Goal: Answer question/provide support

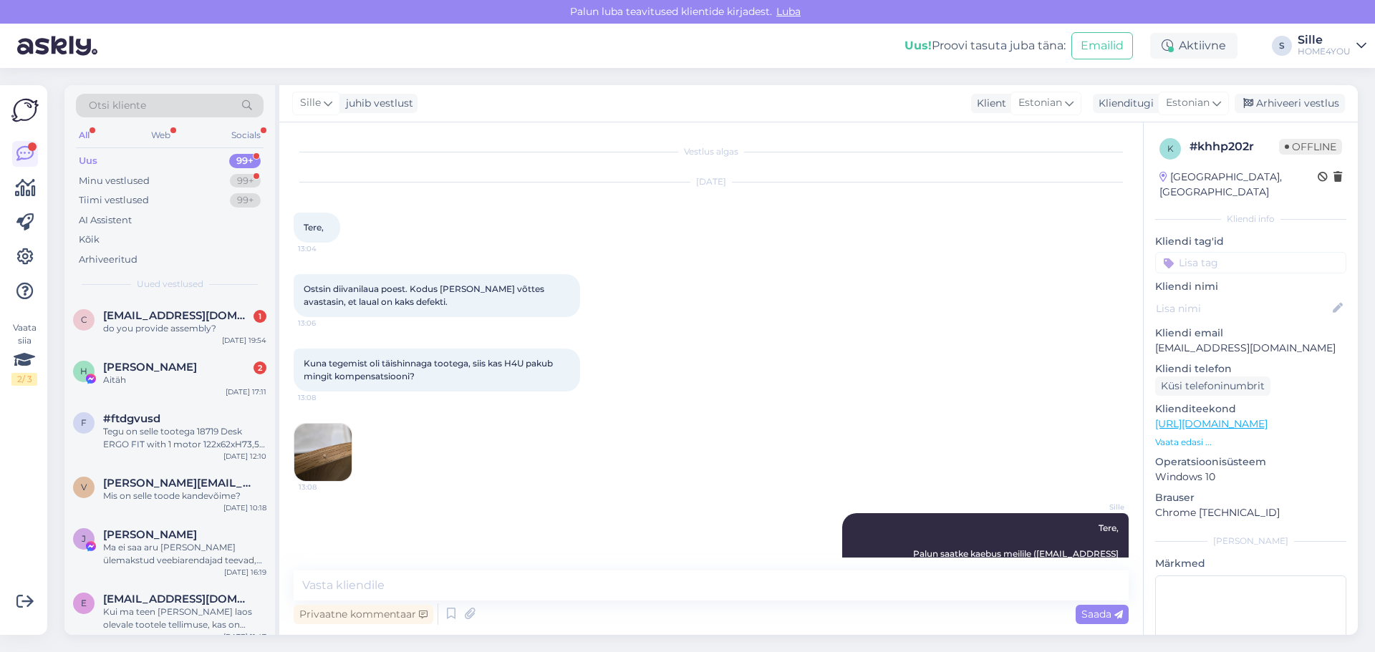
scroll to position [40, 0]
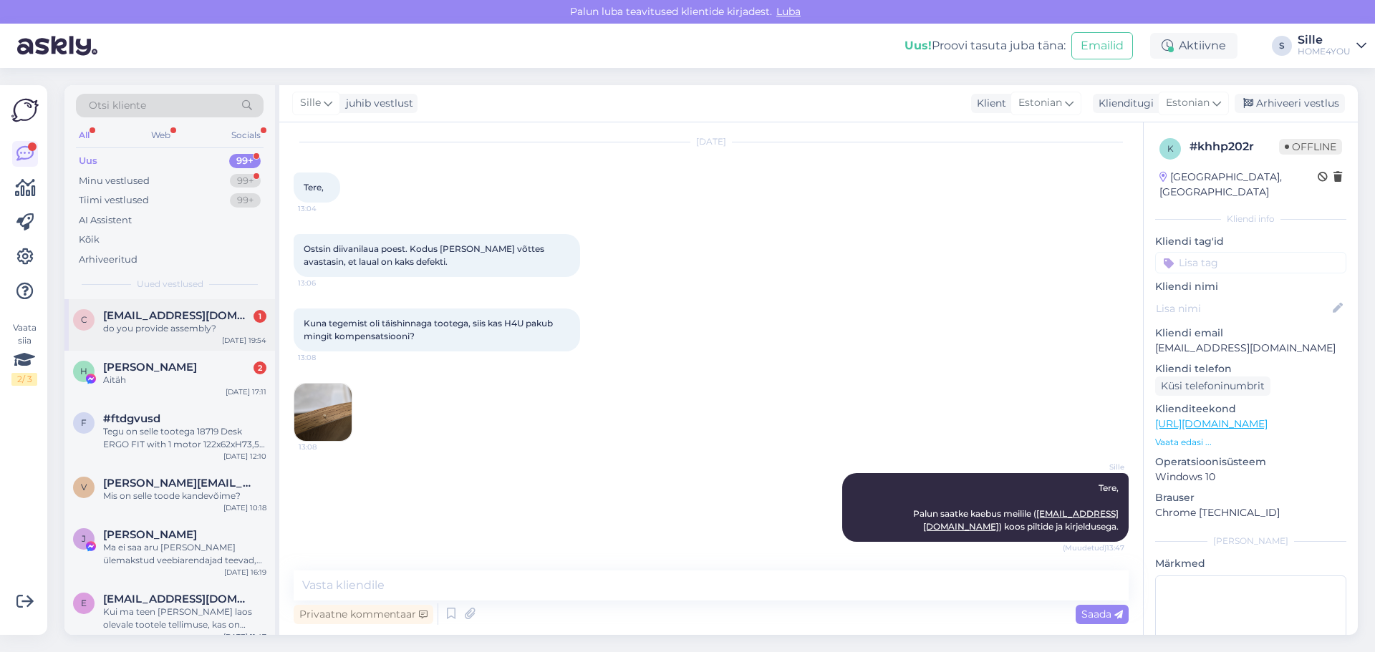
click at [170, 332] on div "do you provide assembly?" at bounding box center [184, 328] width 163 height 13
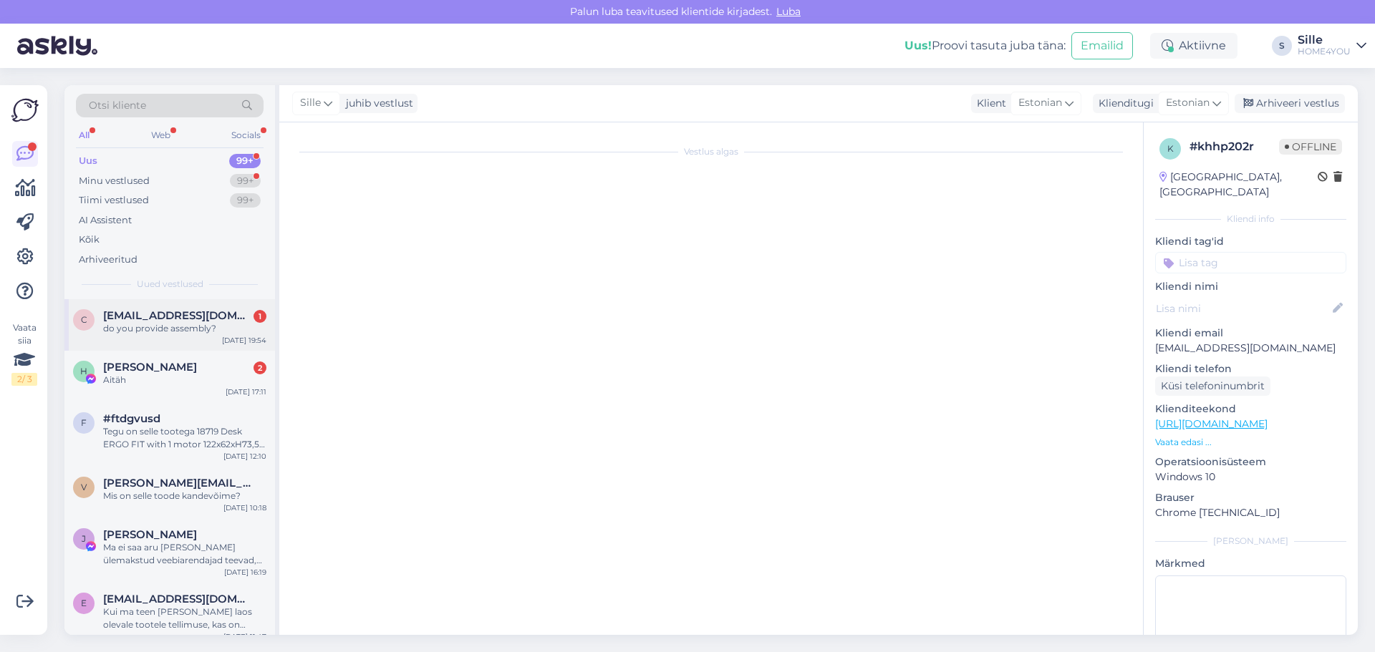
scroll to position [0, 0]
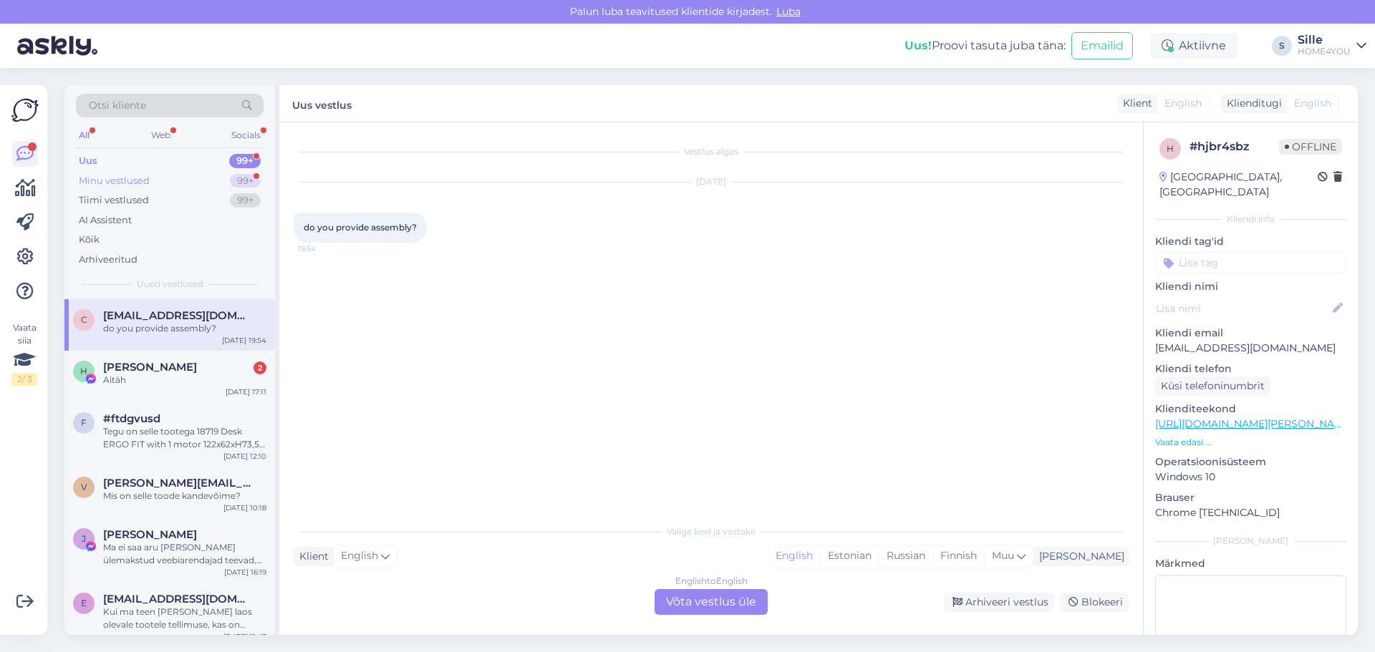
click at [105, 178] on div "Minu vestlused" at bounding box center [114, 181] width 71 height 14
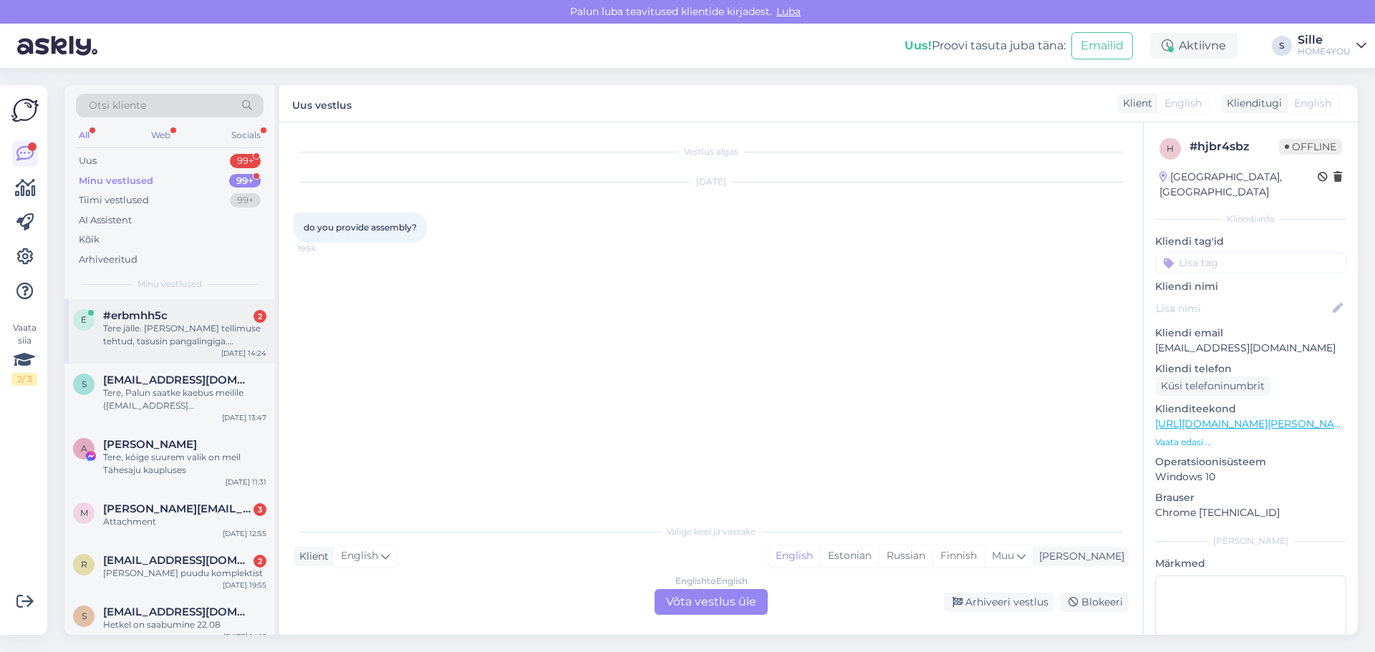
click at [166, 338] on div "Tere jälle. [PERSON_NAME] tellimuse tehtud, tasusin pangalingiga. tellimuse nr …" at bounding box center [184, 335] width 163 height 26
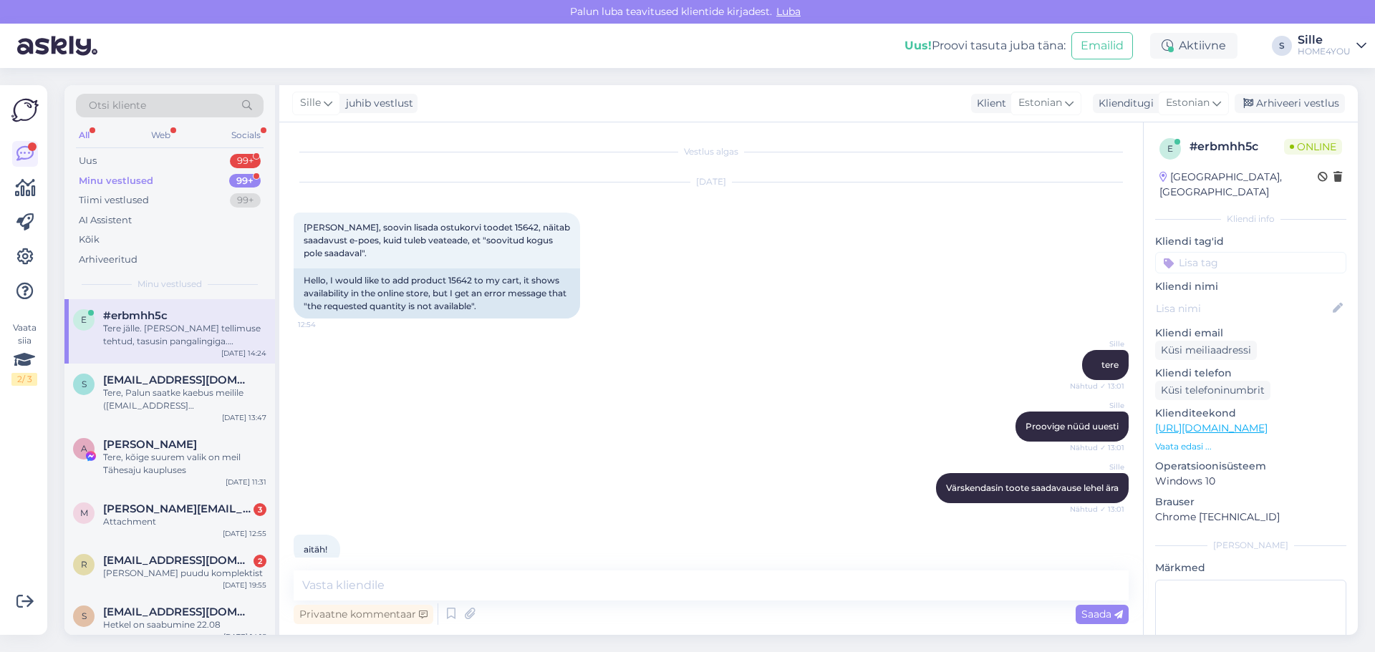
scroll to position [136, 0]
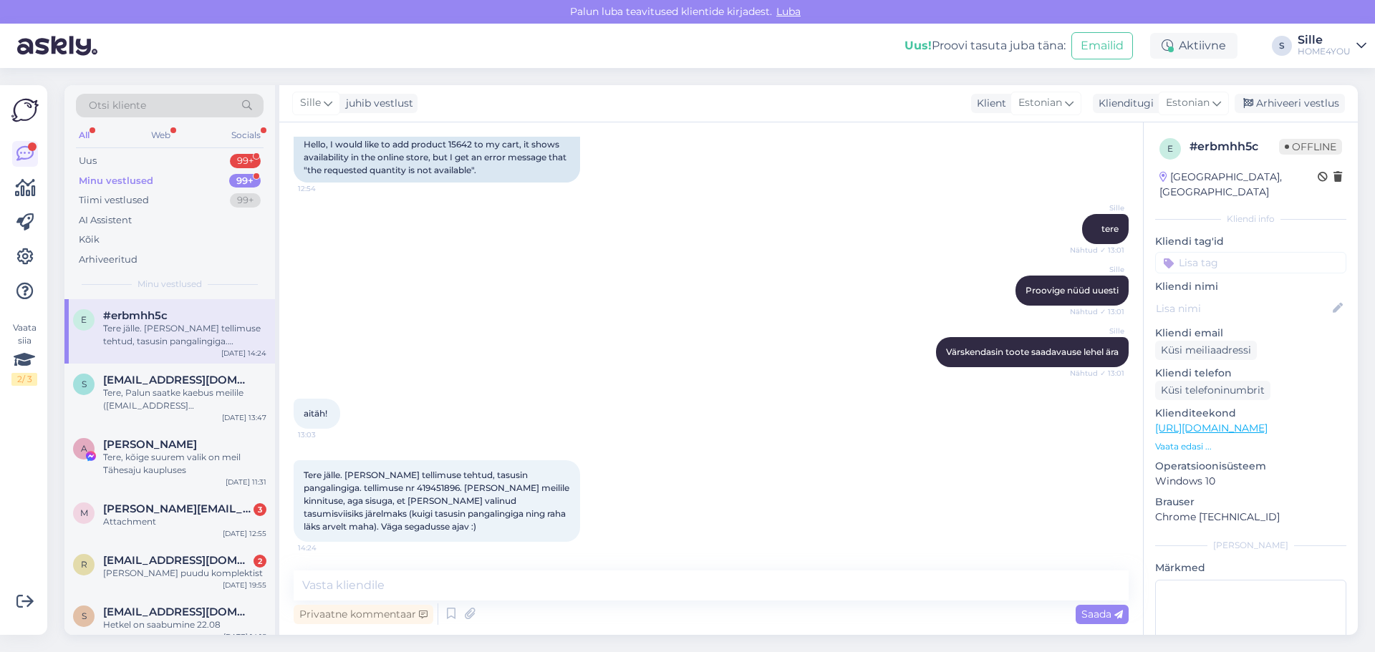
click at [373, 484] on span "Tere jälle. [PERSON_NAME] tellimuse tehtud, tasusin pangalingiga. tellimuse nr …" at bounding box center [438, 501] width 268 height 62
copy span "419451896"
click at [443, 591] on textarea at bounding box center [711, 586] width 835 height 30
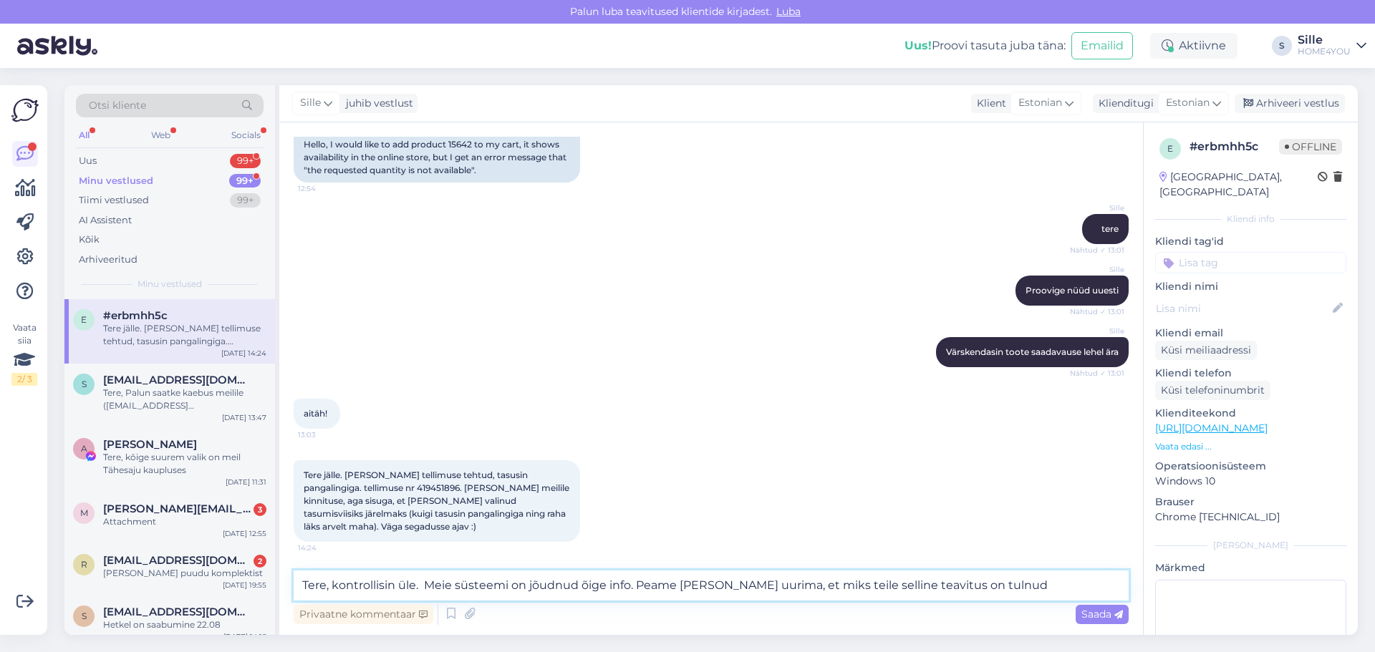
type textarea "Tere, kontrollisin üle. Meie süsteemi on jõudnud õige info. Peame [PERSON_NAME]…"
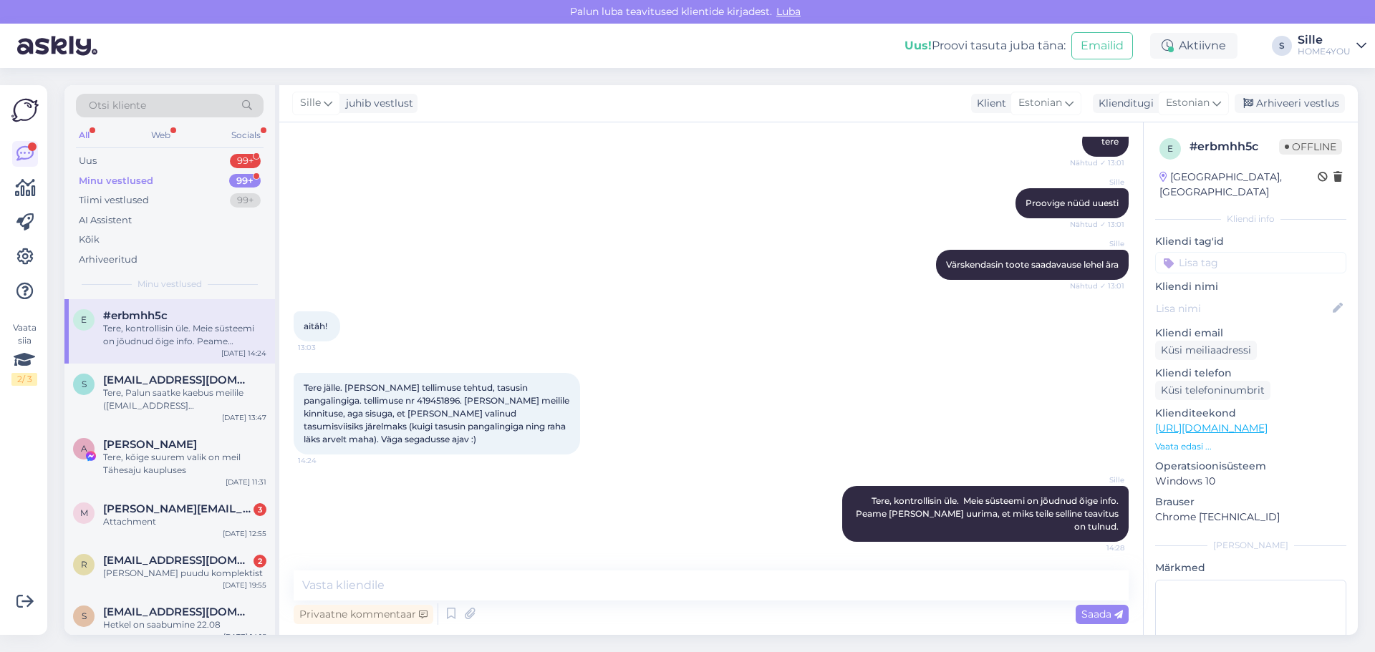
click at [389, 397] on span "Tere jälle. [PERSON_NAME] tellimuse tehtud, tasusin pangalingiga. tellimuse nr …" at bounding box center [438, 413] width 268 height 62
copy span "419451896"
click at [435, 533] on div "Sille Tere, kontrollisin üle. Meie süsteemi on jõudnud õige info. Peame [PERSON…" at bounding box center [711, 513] width 835 height 87
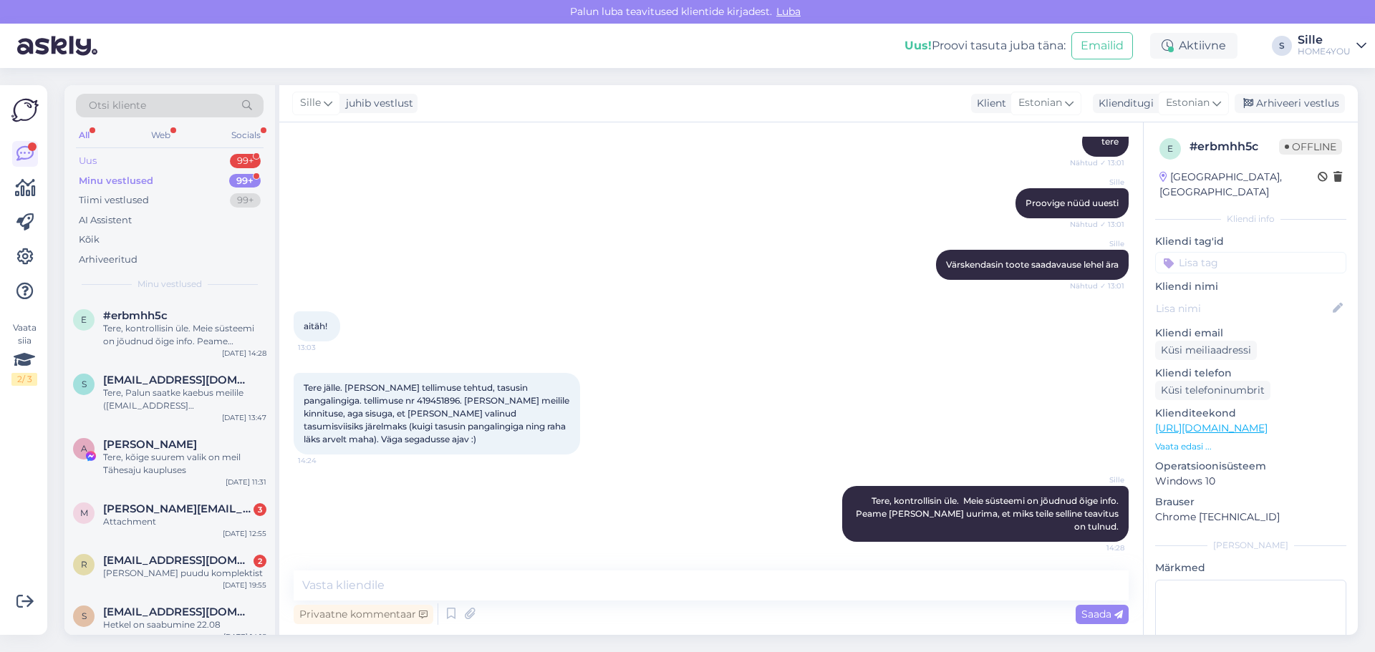
click at [103, 158] on div "Uus 99+" at bounding box center [170, 161] width 188 height 20
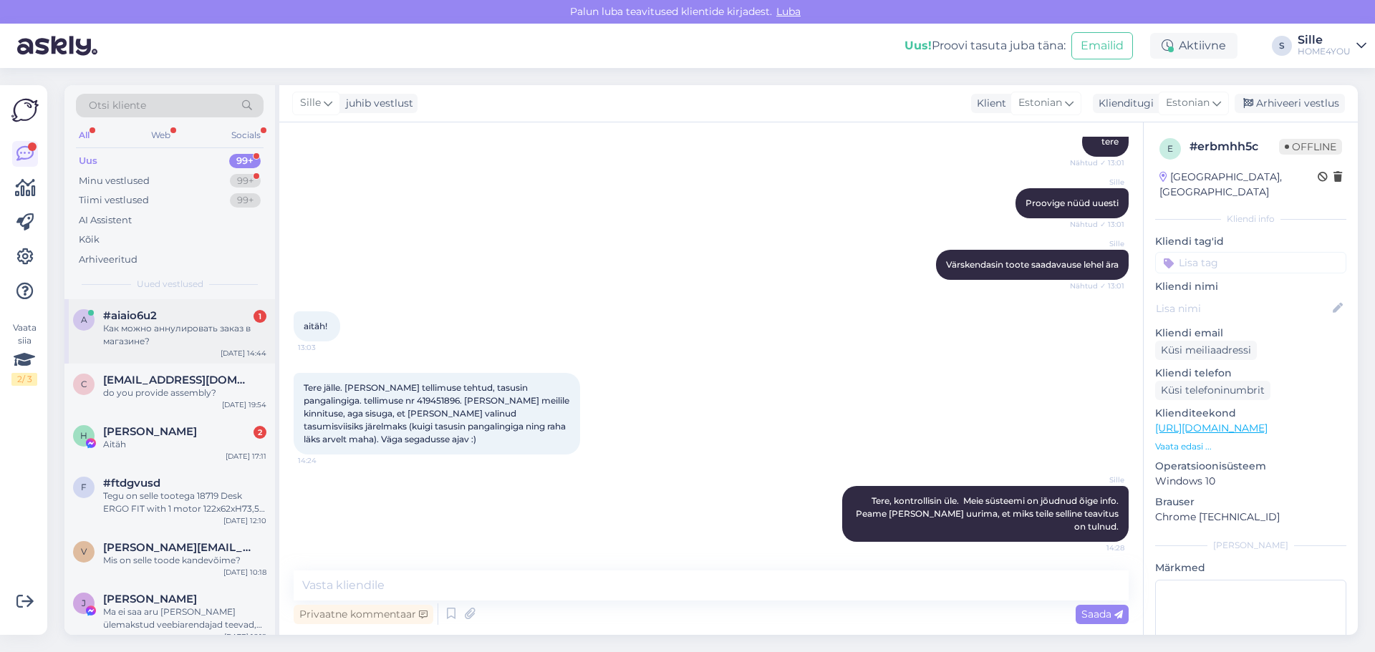
click at [159, 322] on div "Как можно аннулировать заказ в магазине?" at bounding box center [184, 335] width 163 height 26
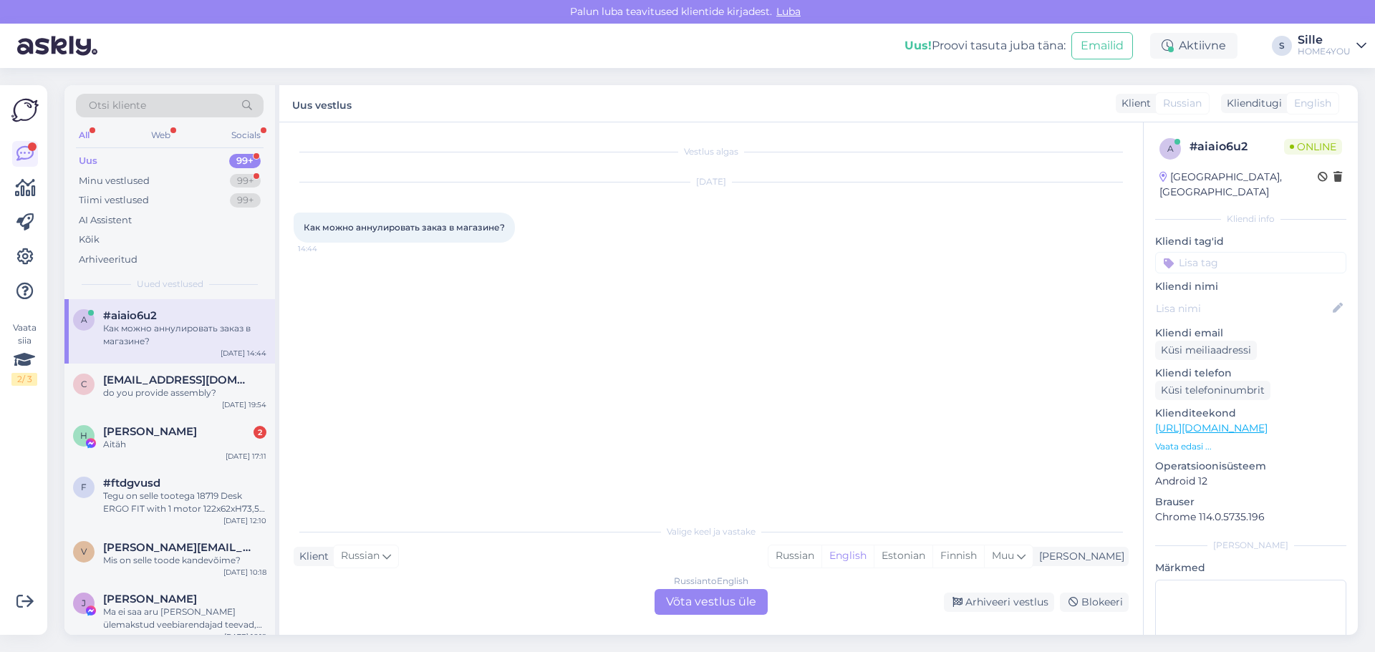
scroll to position [0, 0]
click at [617, 344] on div "Vestlus algas [DATE] Как можно аннулировать заказ в магазине? 14:44" at bounding box center [718, 320] width 848 height 367
click at [705, 601] on div "Russian to English Võta vestlus üle" at bounding box center [710, 602] width 113 height 26
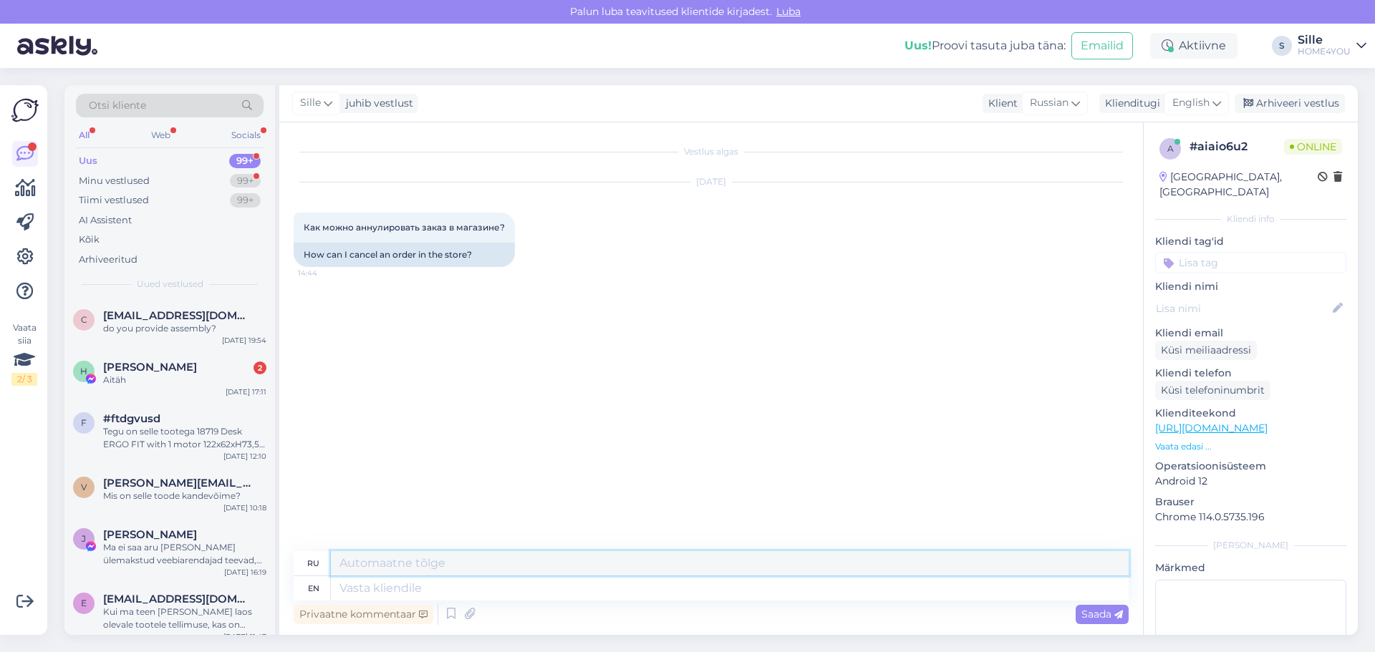
click at [425, 567] on textarea at bounding box center [730, 563] width 798 height 24
click at [427, 589] on textarea at bounding box center [730, 588] width 798 height 24
type textarea "Hello,"
type textarea "Привет,"
type textarea "Hello, have"
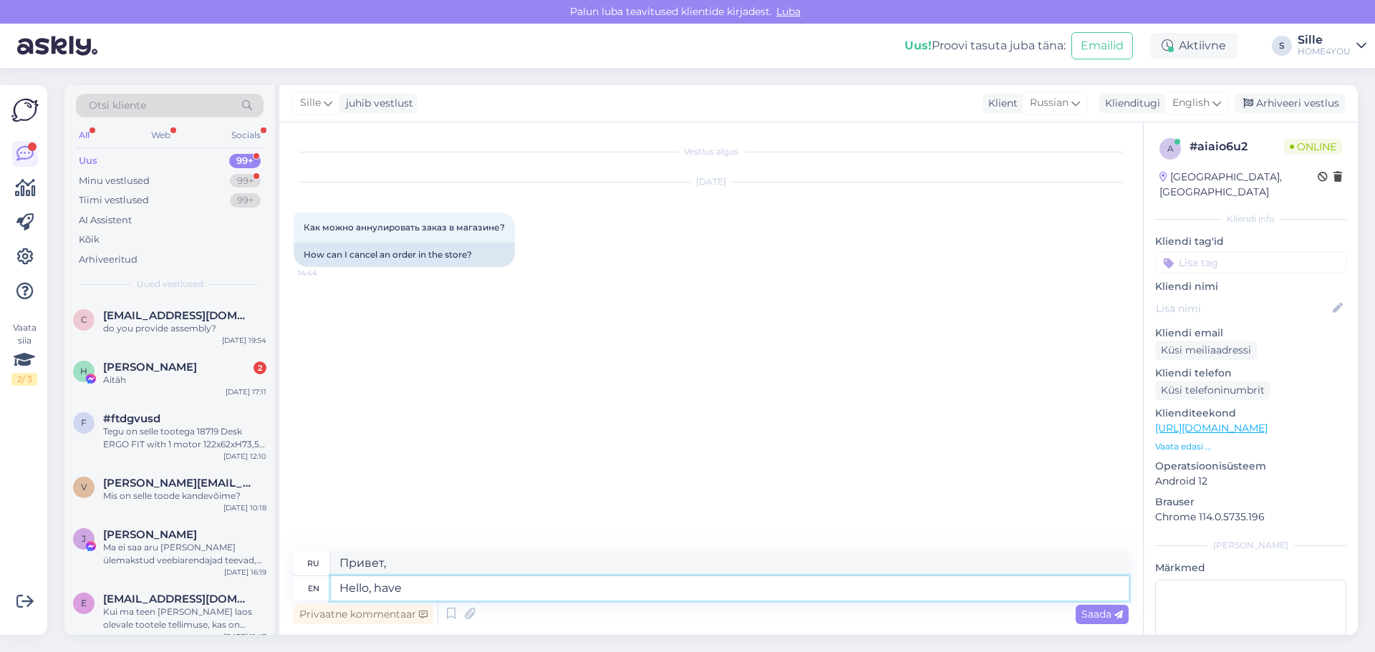
type textarea "Привет, есть"
type textarea "Hello, have you"
type textarea "Привет, ты?"
type textarea "Hello, have you already"
type textarea "Привет, ты уже"
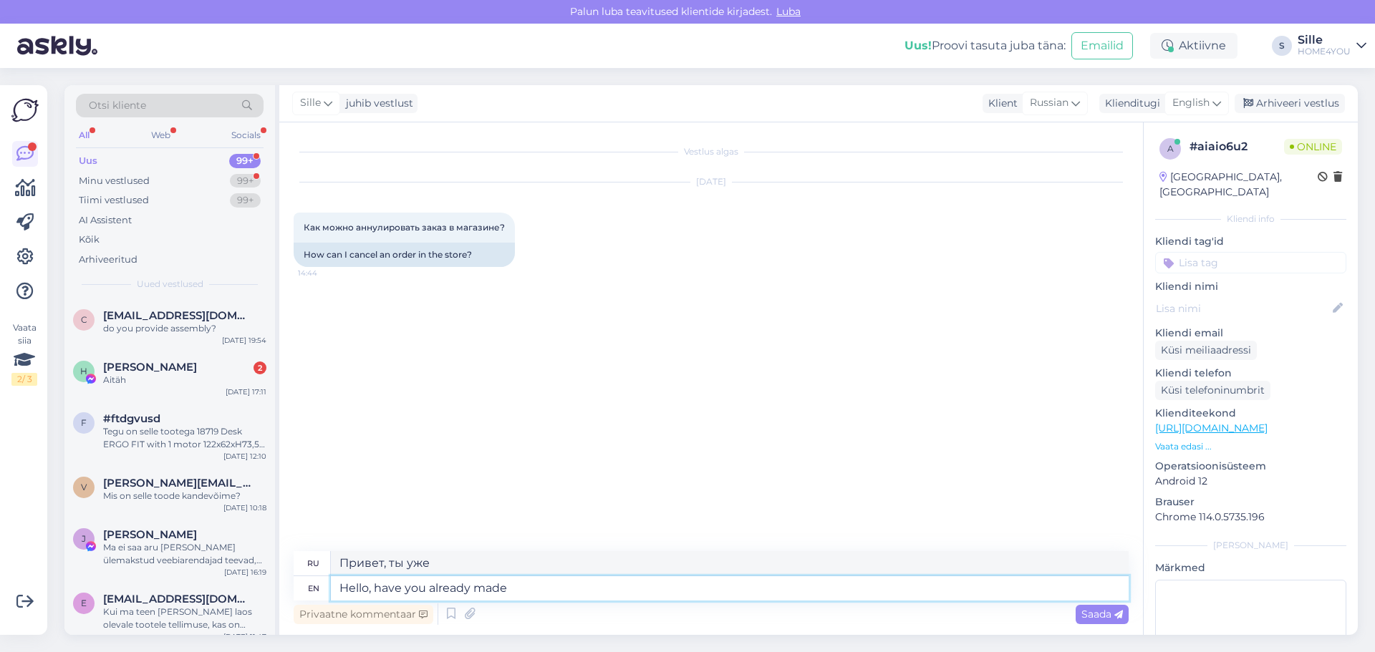
type textarea "Hello, have you already made"
type textarea "Привет, ты уже сделал?"
type textarea "Hello, have you already made the payment?"
type textarea "Здравствуйте, вы уже оплатили?"
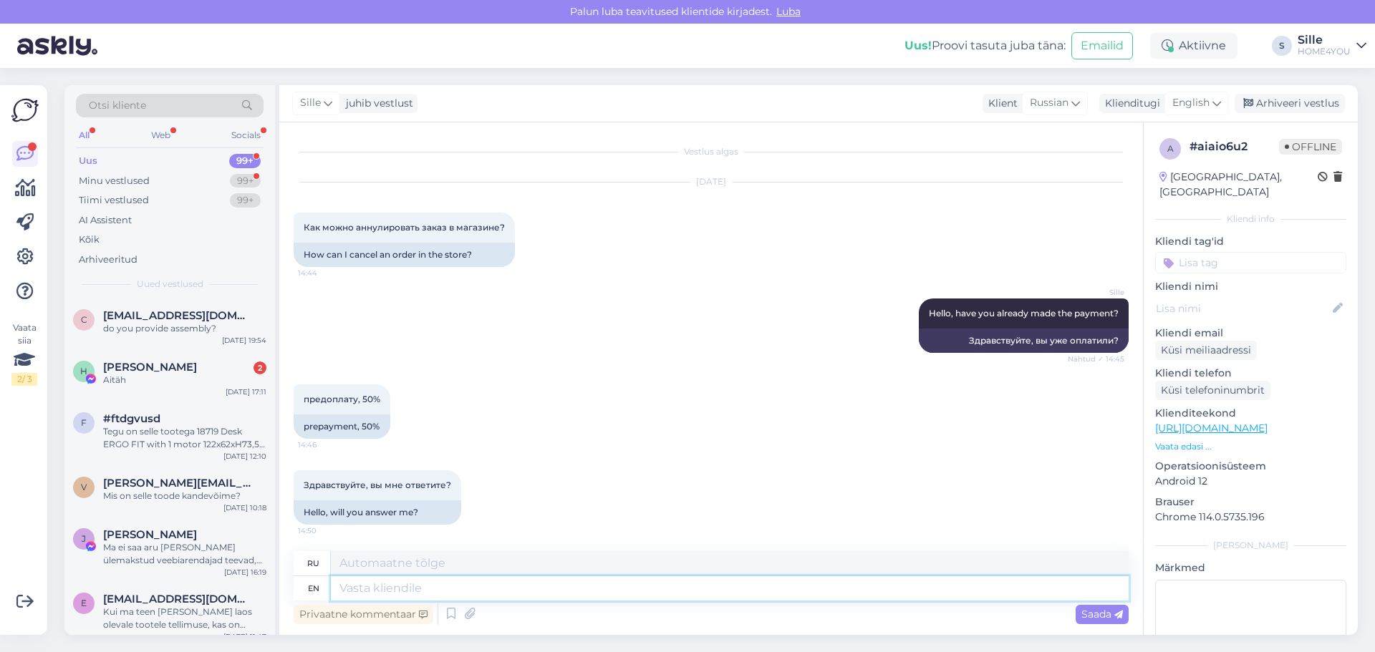
scroll to position [88, 0]
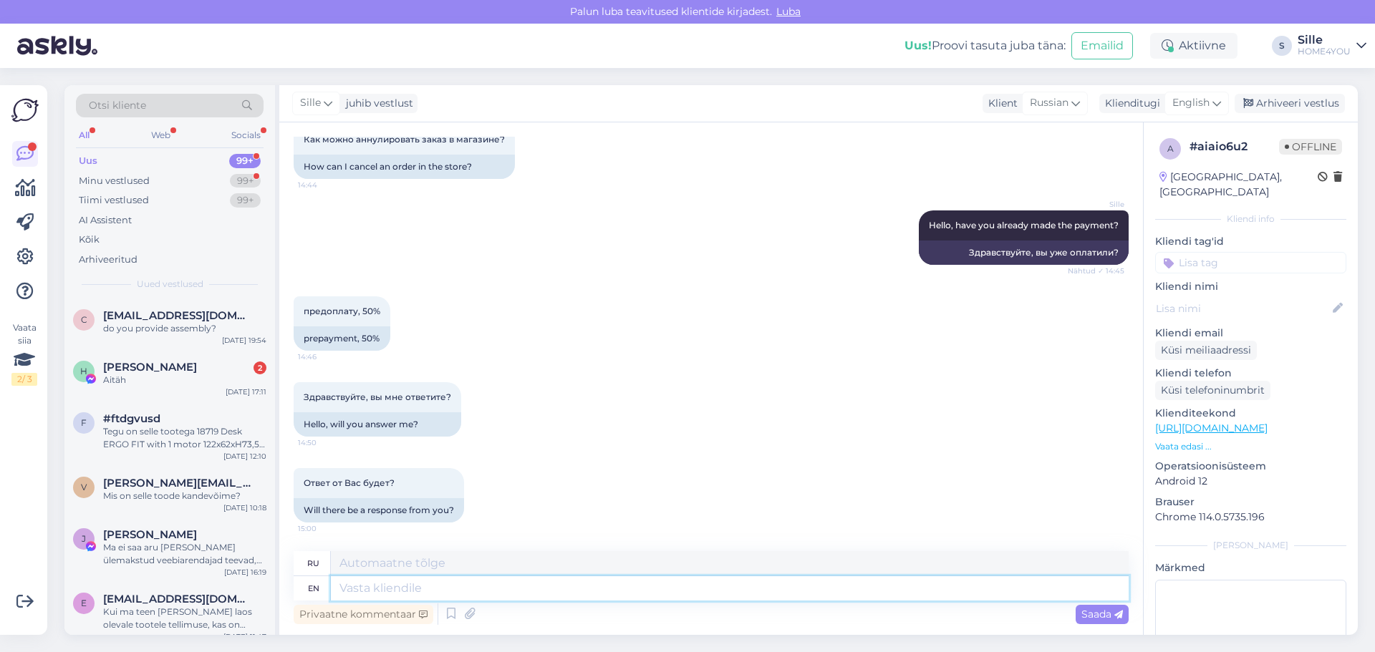
click at [388, 589] on textarea at bounding box center [730, 588] width 798 height 24
type textarea "Please"
type textarea "Пожалуйста"
type textarea "Please give m"
type textarea "Пожалуйста, дайте"
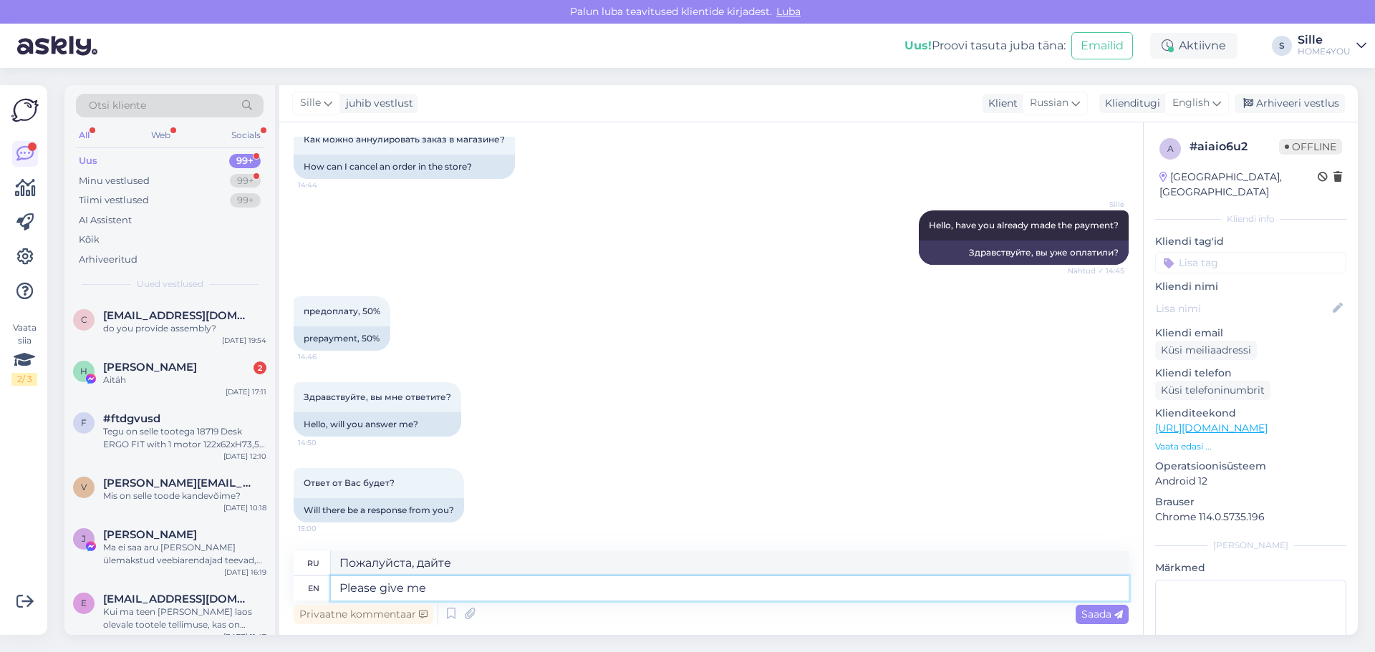
type textarea "Please give me"
type textarea "Пожалуйста, дайте мне"
type textarea "Please give me the order"
type textarea "Пожалуйста, дайте мне заказ."
type textarea "Please give me the order number"
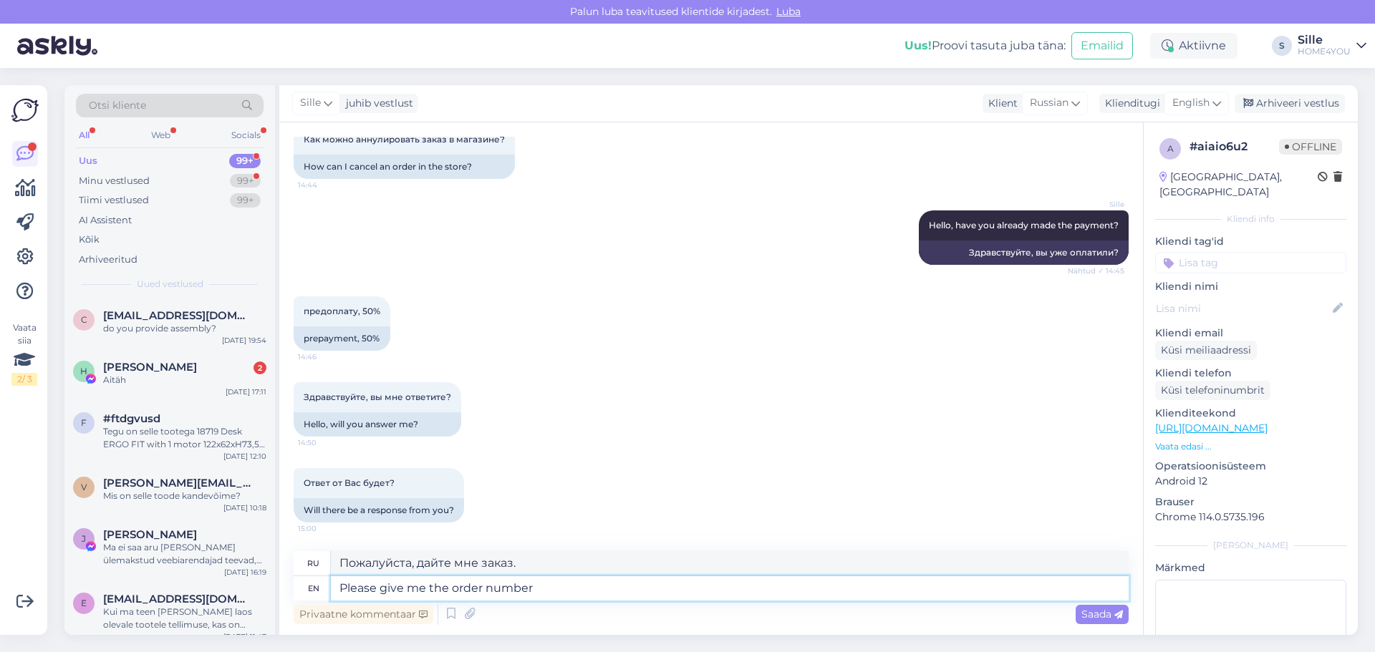
type textarea "Пожалуйста, дайте мне номер заказа."
type textarea "Please give me the order number"
click at [1100, 612] on span "Saada" at bounding box center [1102, 614] width 42 height 13
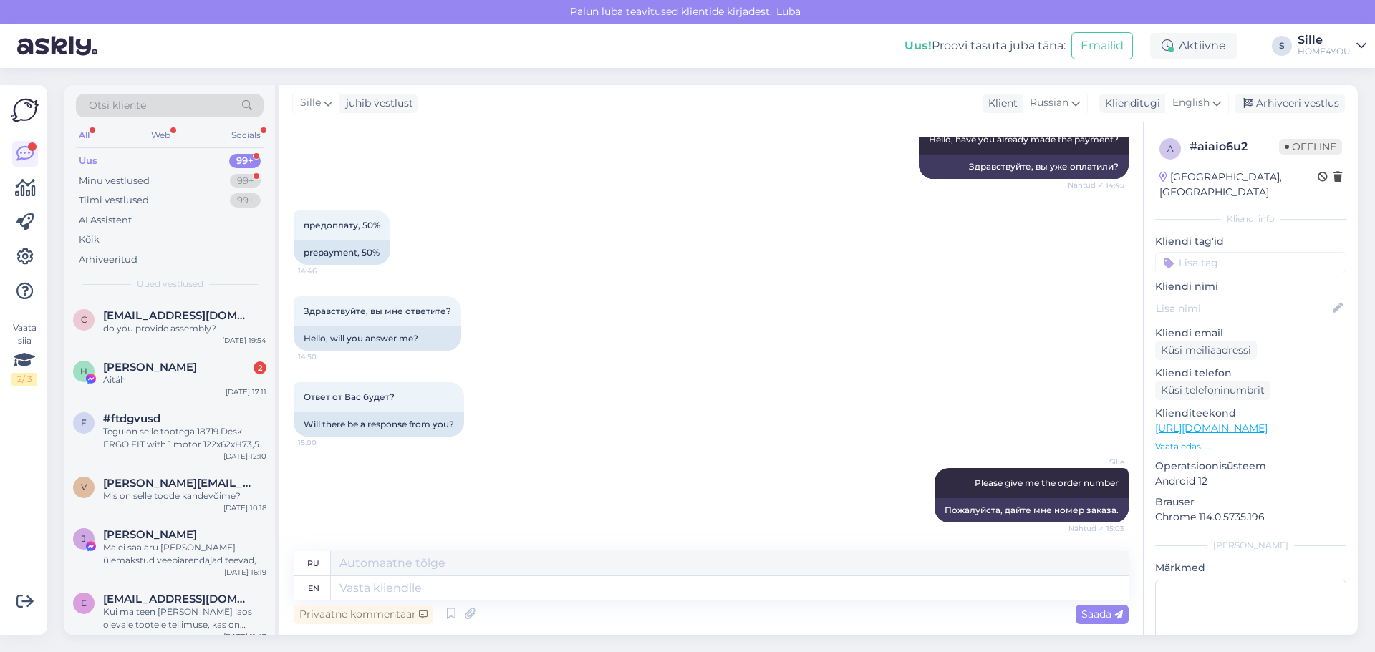
scroll to position [260, 0]
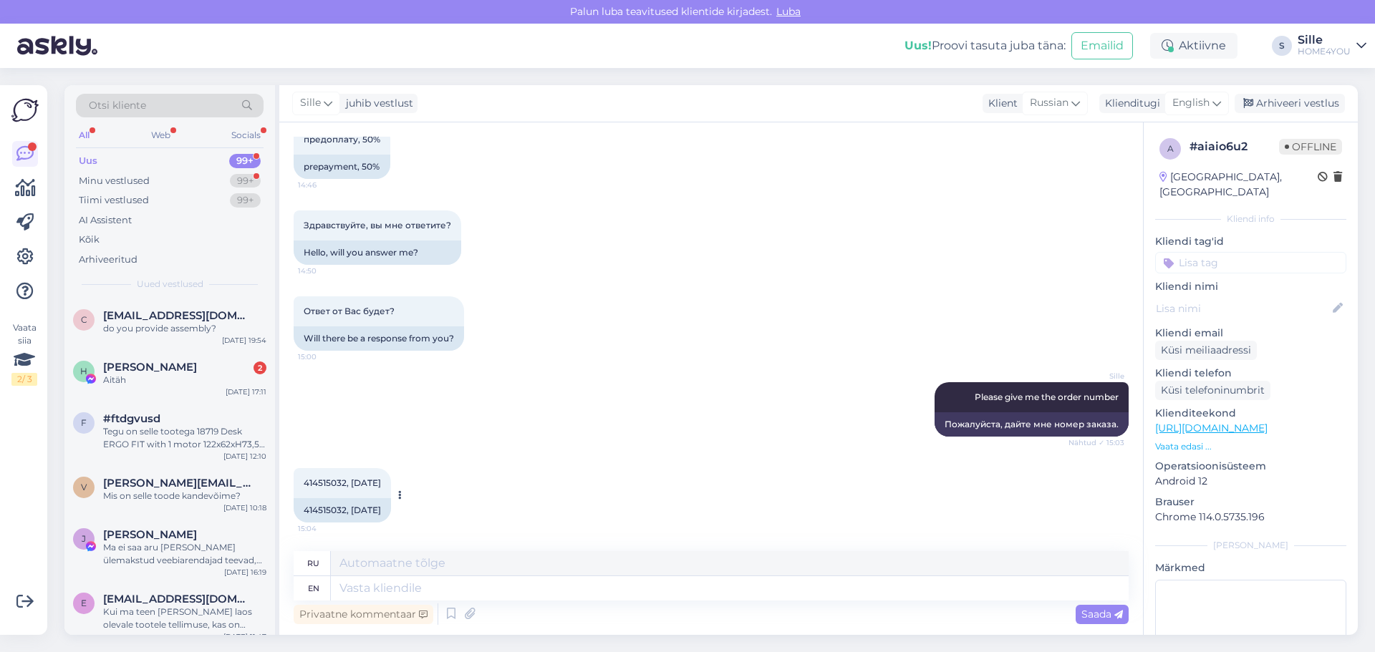
click at [321, 509] on div "414515032, [DATE]" at bounding box center [342, 510] width 97 height 24
copy div "414515032"
click at [433, 586] on textarea at bounding box center [730, 588] width 798 height 24
click at [436, 561] on textarea at bounding box center [730, 563] width 798 height 24
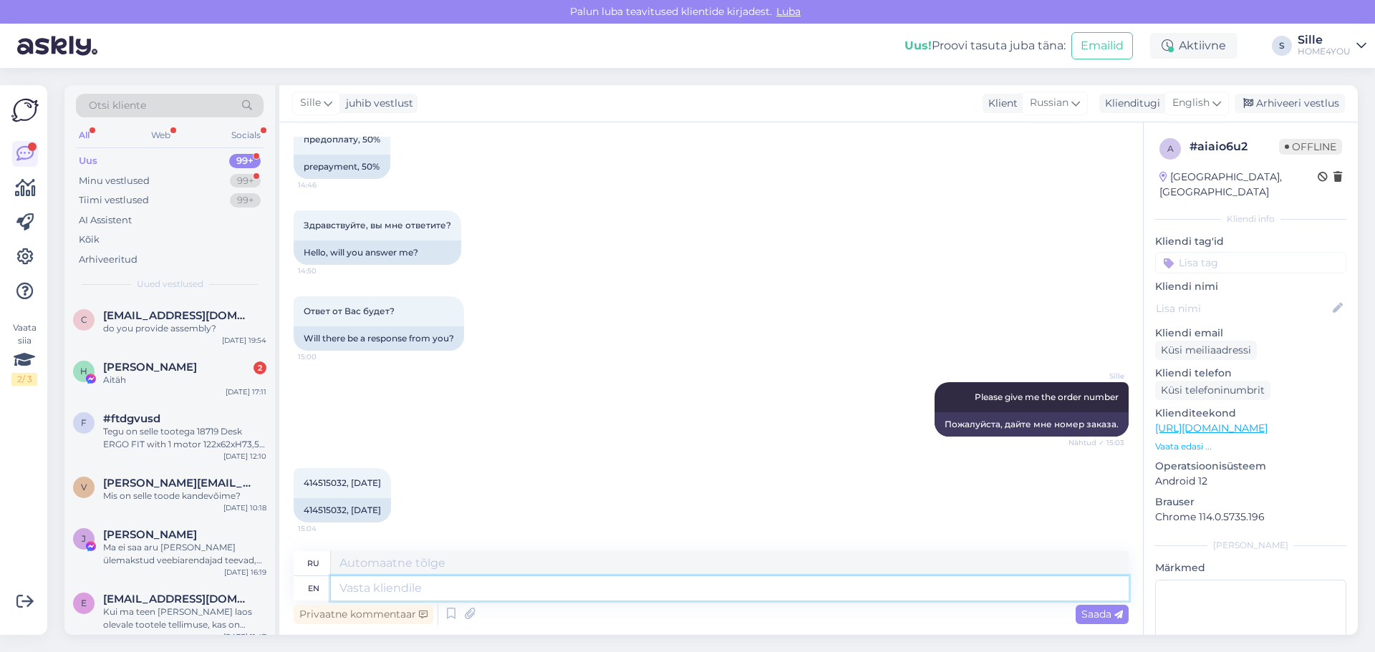
click at [422, 587] on textarea at bounding box center [730, 588] width 798 height 24
type textarea "N"
type textarea "[PERSON_NAME]"
type textarea "N"
type textarea "I s"
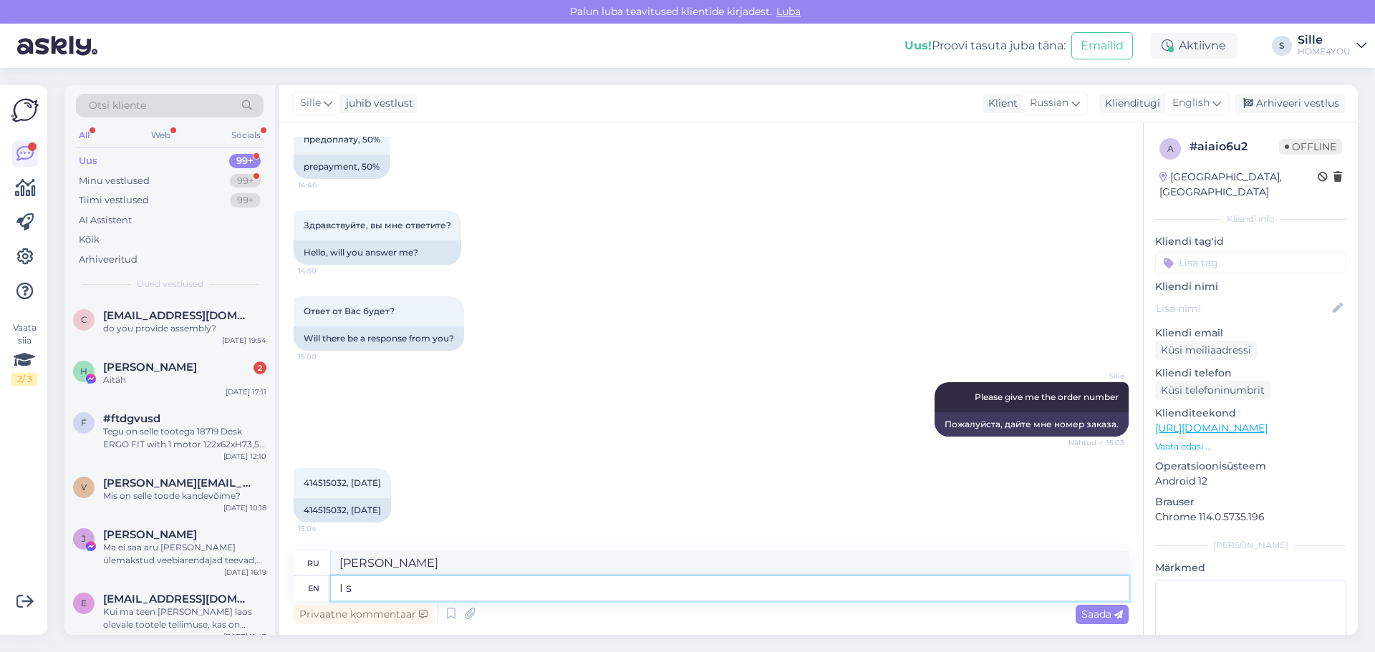
type textarea "я"
type textarea "I see"
type textarea "Я понимаю"
type textarea "I see that"
type textarea "Я вижу, что"
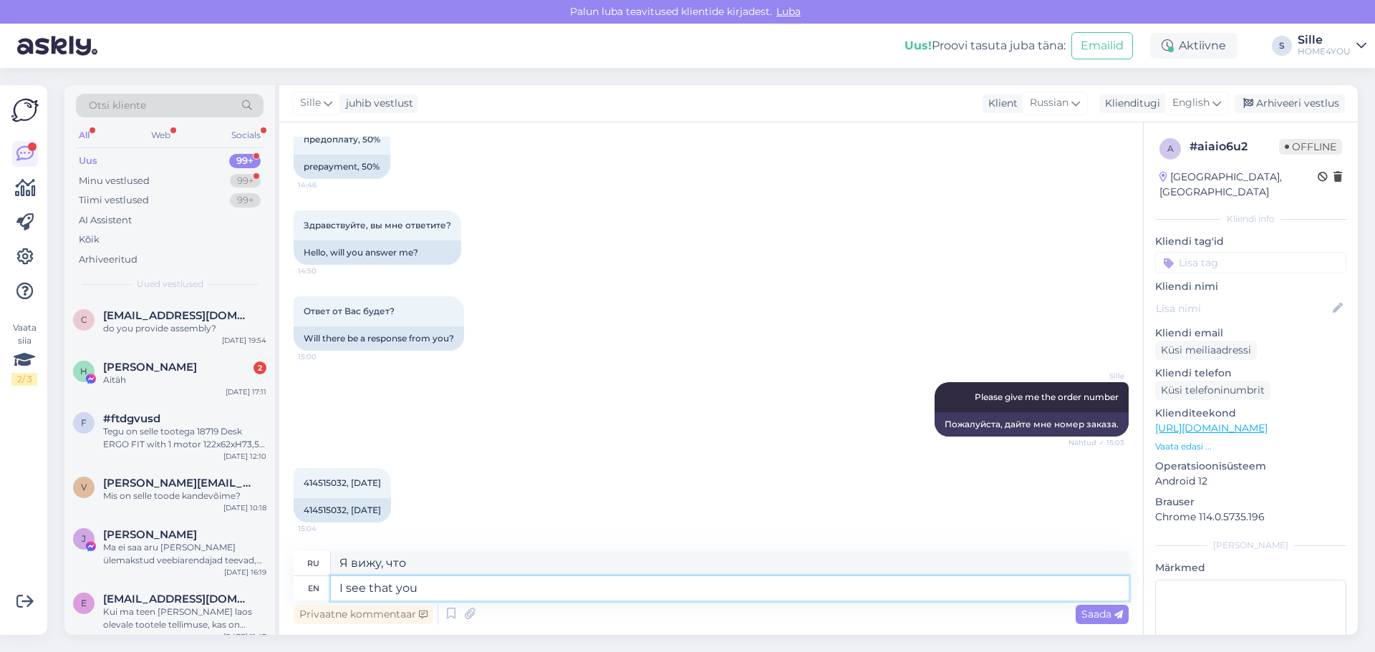
type textarea "I see that you"
type textarea "Я вижу, что ты"
type textarea "I see that you have"
type textarea "Я вижу, что у тебя есть"
type textarea "I see that you have made"
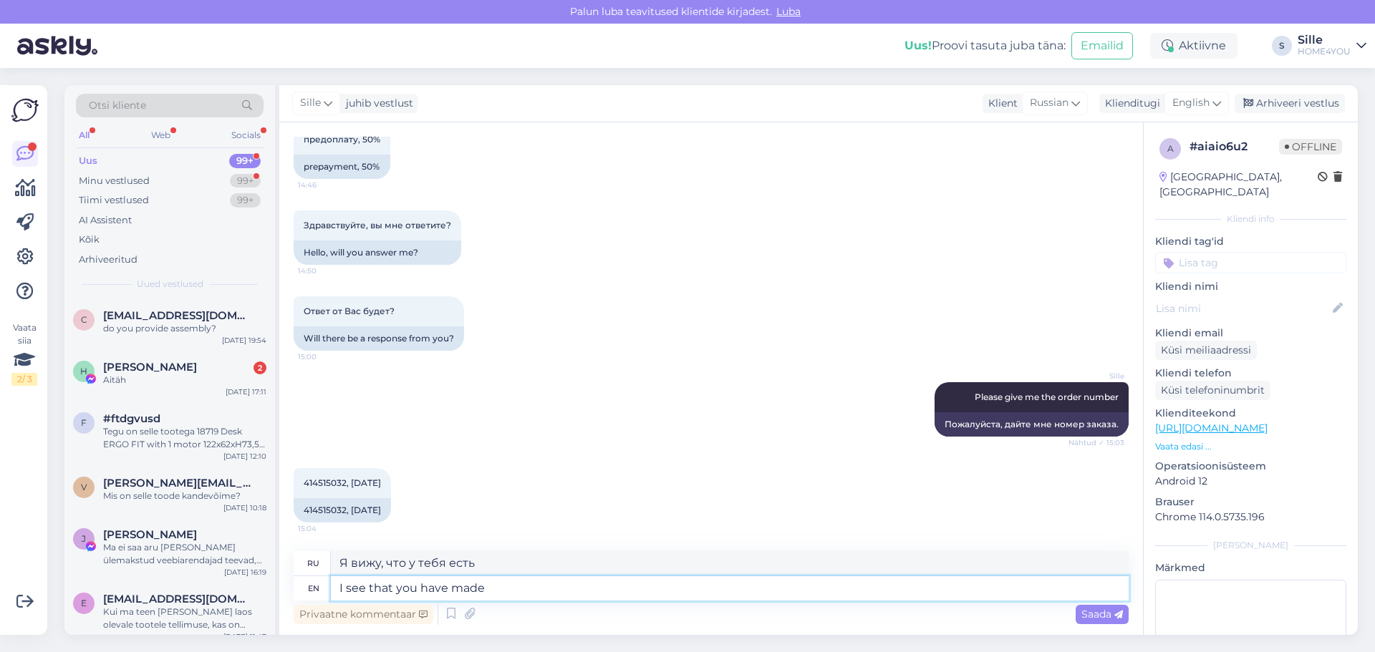
type textarea "Я вижу, что вы сделали"
type textarea "I see that you have made this"
type textarea "Я вижу, что ты это сделал"
type textarea "I see that you have made this purchase"
type textarea "Я вижу, что вы совершили эту покупку."
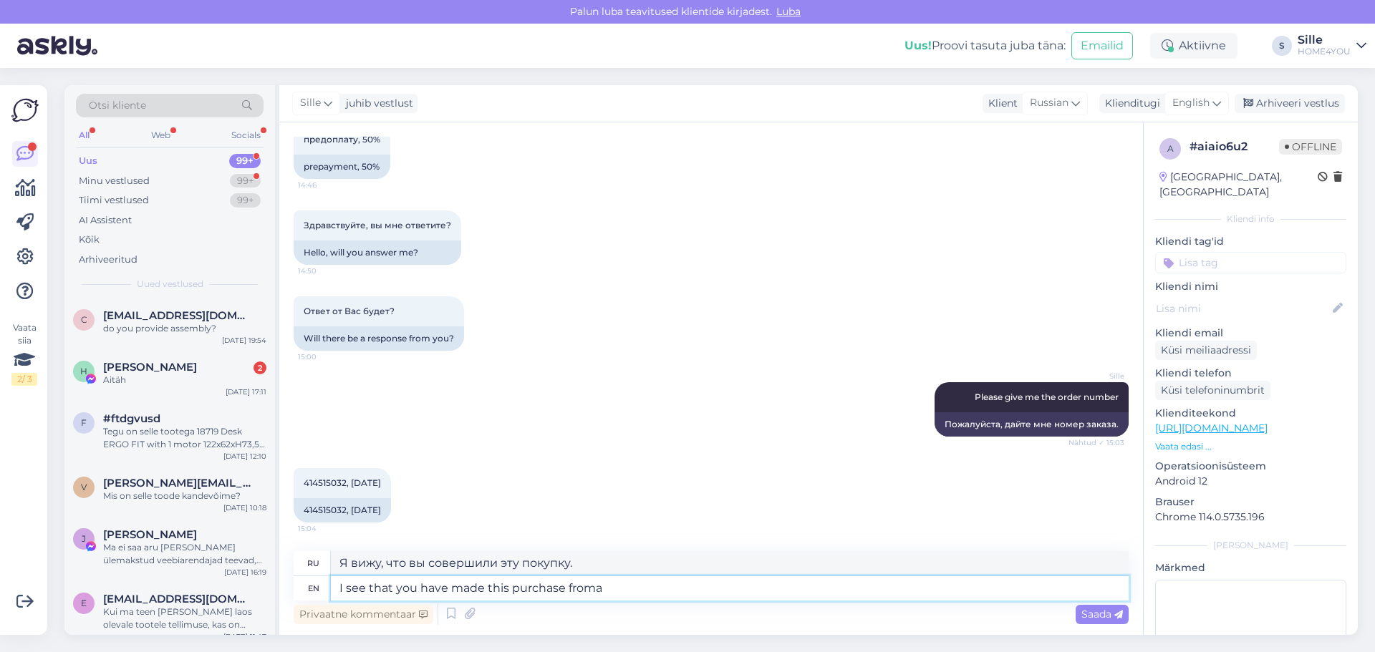
type textarea "I see that you have made this purchase froma"
type textarea "Я вижу, что вы сделали эту покупку у"
type textarea "I see that you have made this purchase from"
type textarea "Я вижу, что вы совершили эту покупку у"
type textarea "I see that you have made this purchase from our"
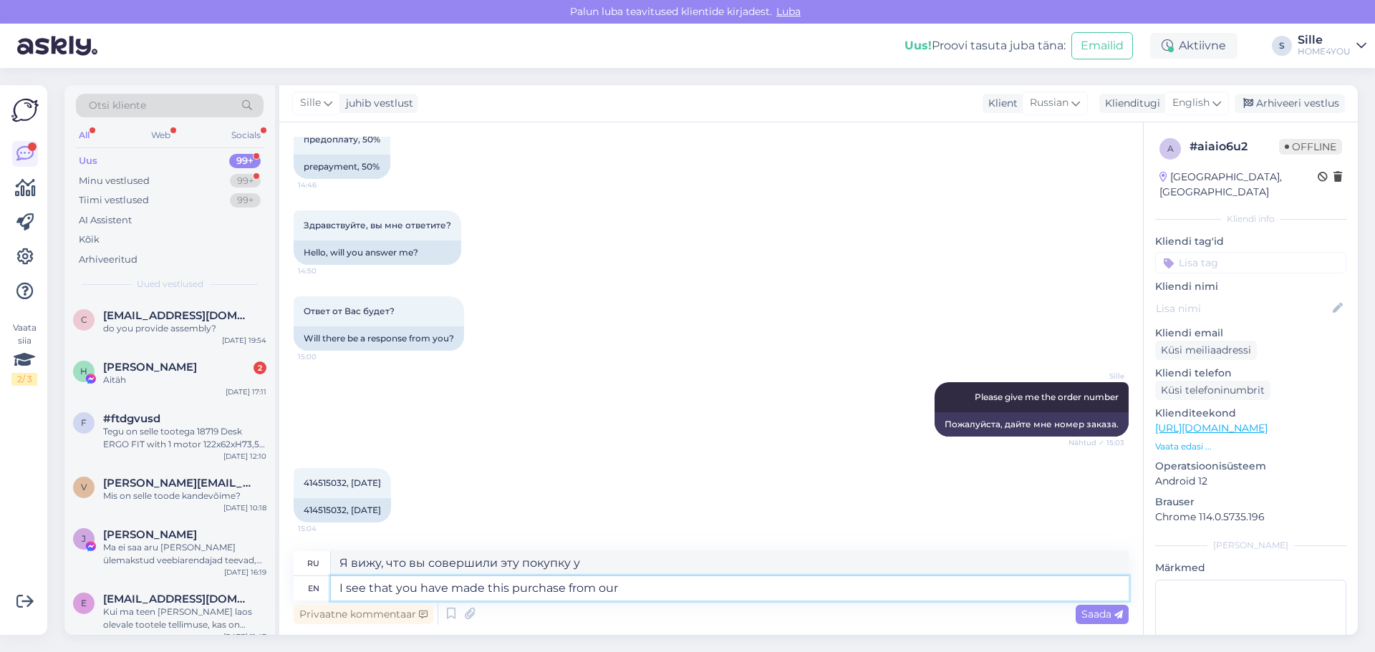
type textarea "Я вижу, что вы совершили эту покупку у нас"
type textarea "I see that you have made this purchase from our store."
type textarea "Я вижу, что вы совершили эту покупку в нашем магазине."
type textarea "I see that you have made this purchase from our store. Pleas e"
type textarea "Я вижу, что вы совершили эту покупку в нашем магазине. Пожалуйста."
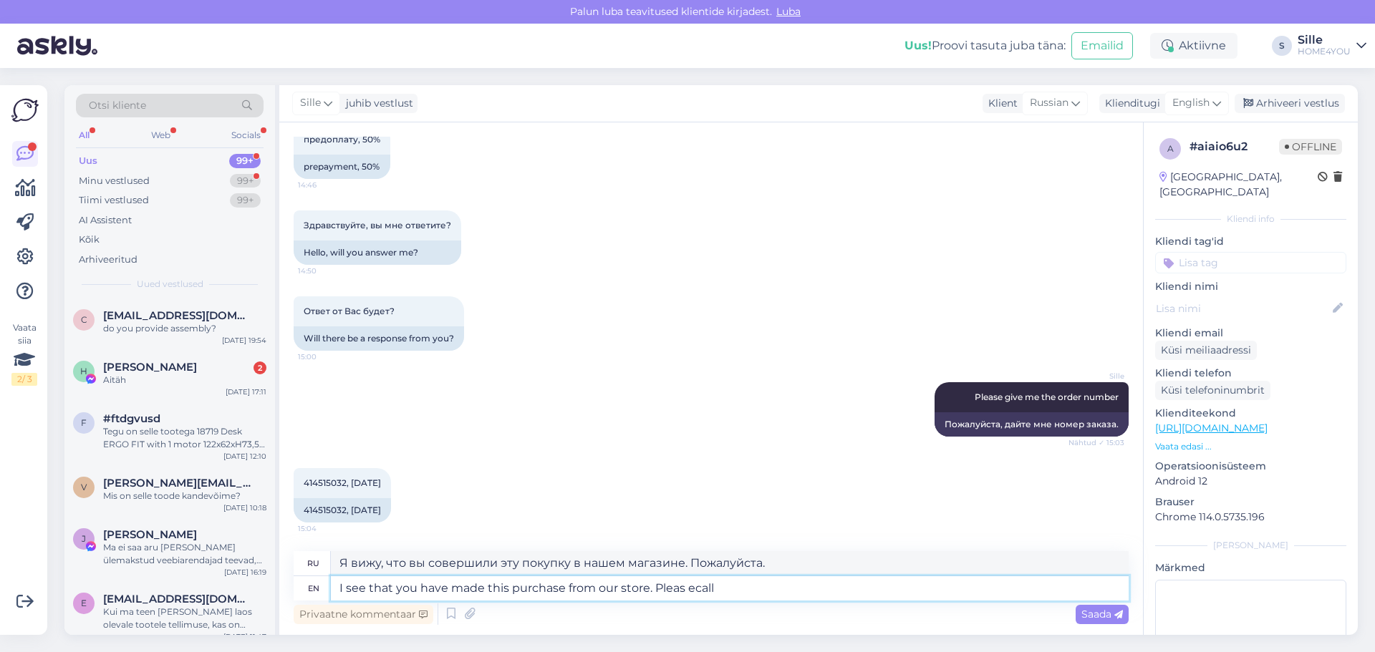
type textarea "I see that you have made this purchase from our store. Pleas ecall"
type textarea "Вижу, что вы совершили покупку в нашем магазине. Перезвоните, пожалуйста."
type textarea "I see that you have made this purchase from our store. Pleas"
type textarea "Я вижу, что вы совершили эту покупку в нашем магазине. Пожалуйста."
type textarea "I see that you have made this purchase from our store. Please call"
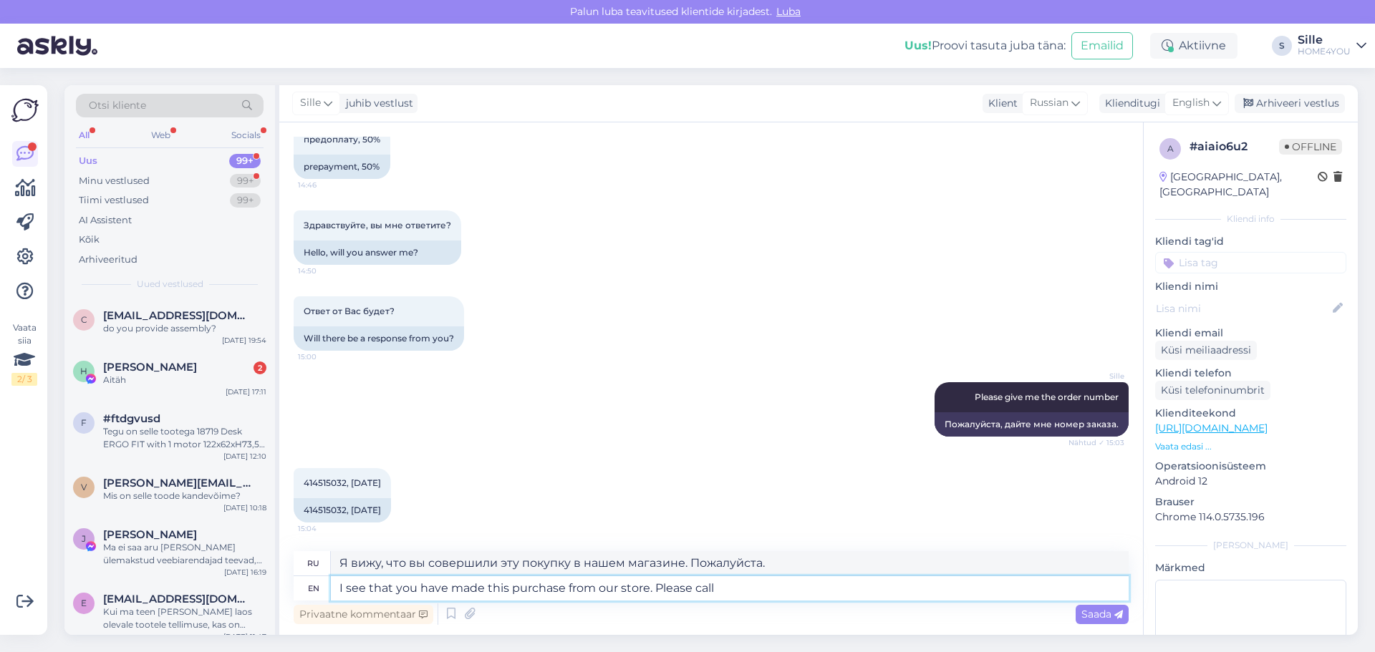
type textarea "Вижу, что вы совершили покупку в нашем магазине. Пожалуйста, позвоните."
type textarea "I see that you have made this purchase from our store. Please call them"
type textarea "Вижу, что вы совершили покупку в нашем магазине. Пожалуйста, позвоните им."
type textarea "I see that you have made this purchase from our store. Please call them and"
type textarea "Я вижу, что вы совершили покупку в нашем магазине. Пожалуйста, позвоните им и"
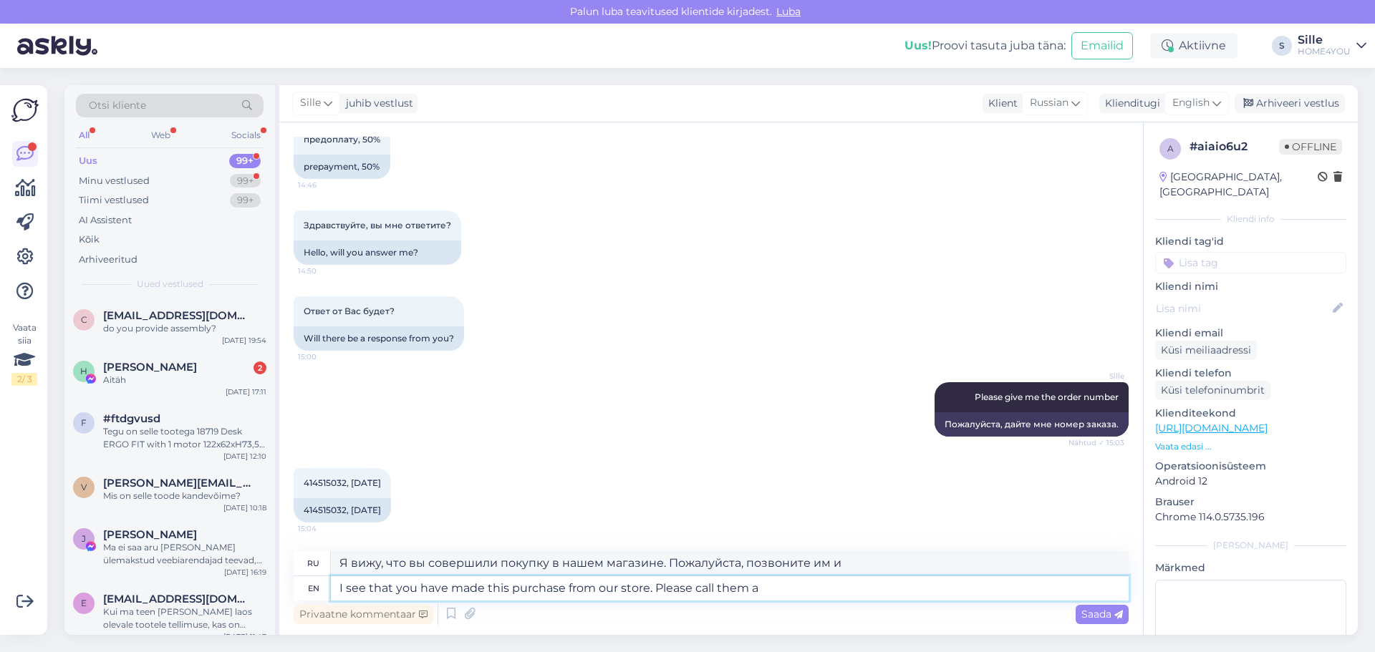
type textarea "I see that you have made this purchase from our store. Please call them"
type textarea "Вижу, что вы совершили покупку в нашем магазине. Пожалуйста, позвоните им."
click at [812, 596] on textarea "I see that you have made this purchase from our store. Please call them" at bounding box center [730, 588] width 798 height 24
paste textarea "6630510"
type textarea "I see that you have made this purchase from our store. Please call them [PHONE_…"
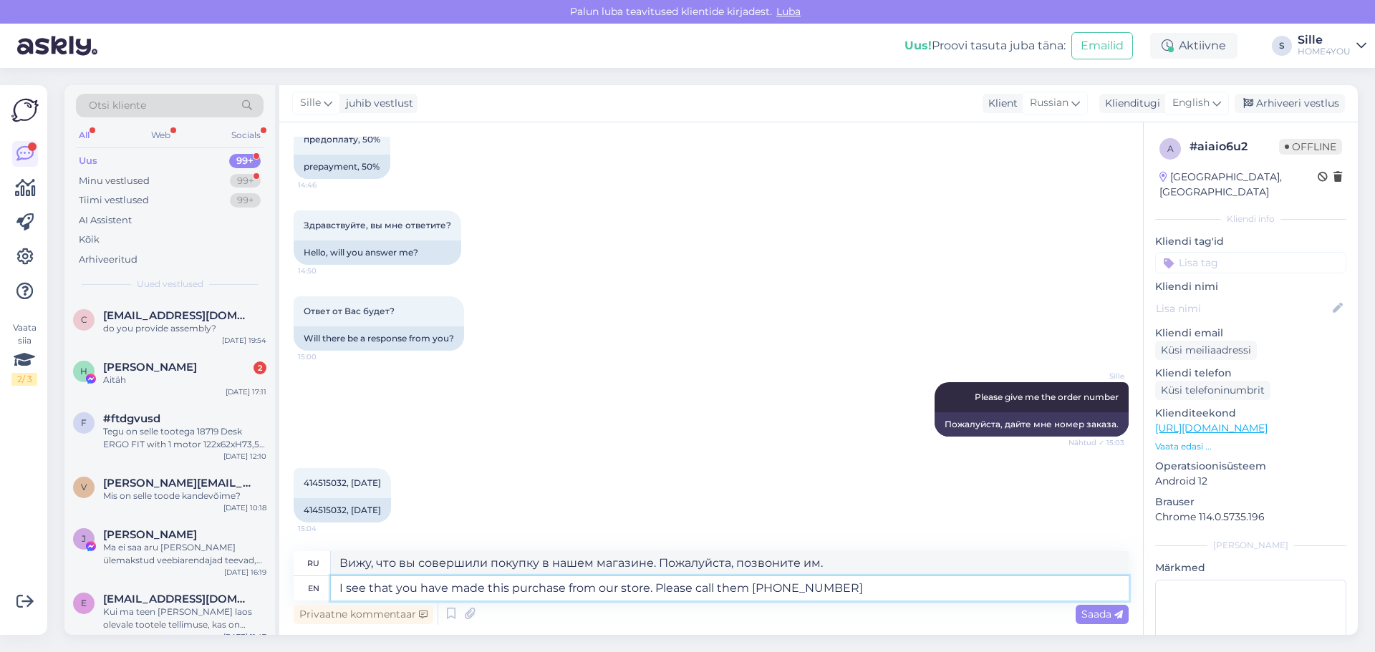
type textarea "Вижу, что вы совершили покупку в нашем магазине. Позвоните, пожалуйста, по номе…"
type textarea "I see that you have made this purchase from our store. Please call them [PHONE_…"
type textarea "Вижу, что вы совершили покупку в нашем магазине. Позвоните им по номеру 6630510…"
type textarea "I see that you have made this purchase from our store. Please call them [PHONE_…"
type textarea "Вижу, что вы совершили покупку в нашем магазине. Позвоните, пожалуйста, по номе…"
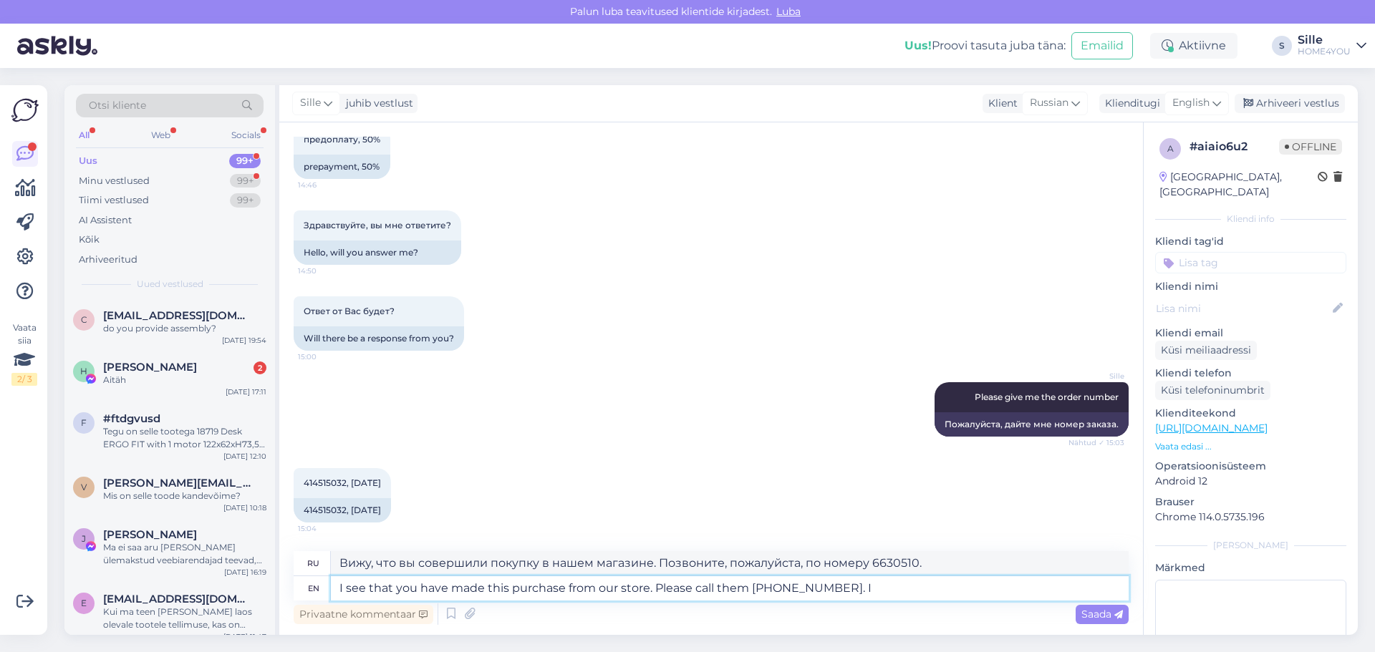
type textarea "I see that you have made this purchase from our store. Please call them [PHONE_…"
type textarea "Вижу, что вы совершили покупку в нашем магазине. Позвоните им по номеру 6630510."
type textarea "I see that you have made this purchase from our store. Please call them [PHONE_…"
type textarea "Вижу, что вы совершили покупку в нашем магазине. Позвоните, пожалуйста, по номе…"
type textarea "I see that you have made this purchase from our store. Please call them [PHONE_…"
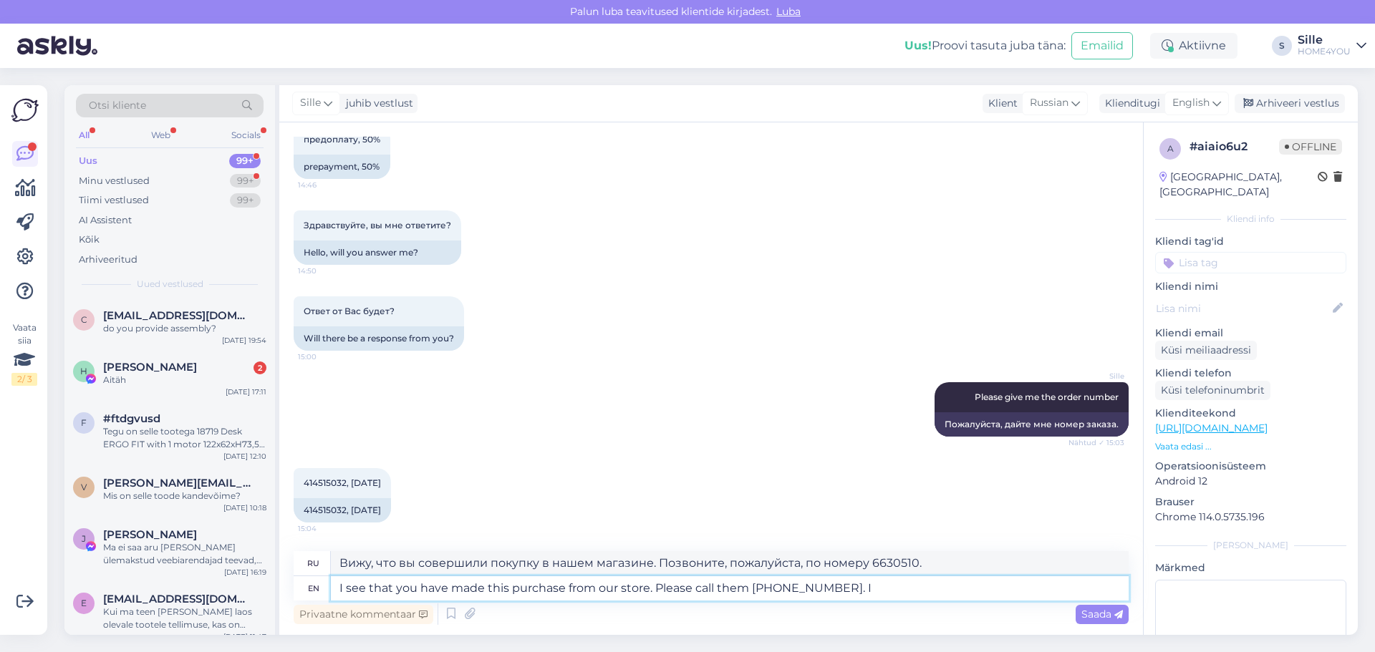
type textarea "Вижу, что вы совершили покупку в нашем магазине. Позвоните им по номеру 6630510."
type textarea "I see that you have made this purchase from our store. Please call them [PHONE_…"
type textarea "Вижу, что вы совершили покупку в нашем магазине. Позвоните им по номеру 6630510…"
type textarea "I see that you have made this purchase from our store. Please call them [PHONE_…"
type textarea "Я вижу, что вы совершили покупку в нашем магазине. Пожалуйста, позвоните им по …"
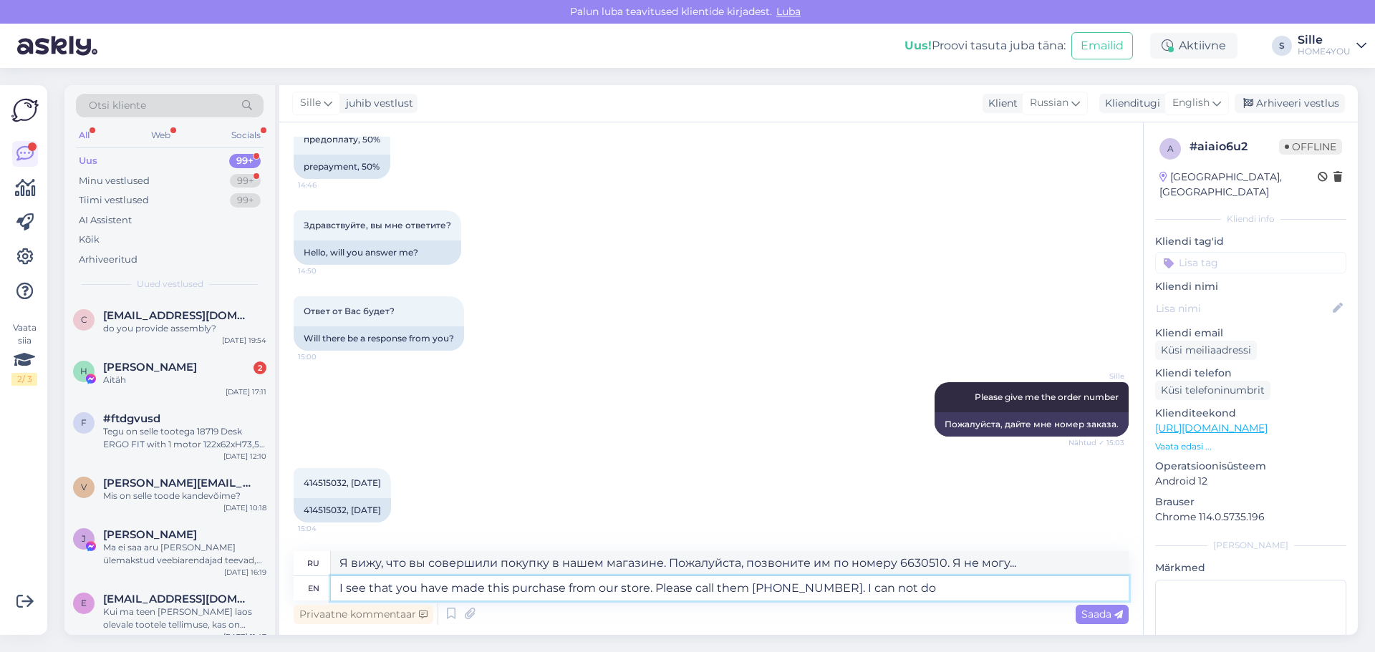
type textarea "I see that you have made this purchase from our store. Please call them [PHONE_…"
type textarea "Я вижу, что вы совершили покупку в нашем магазине. Пожалуйста, позвоните им по …"
type textarea "I see that you have made this purchase from our store. Please call them [PHONE_…"
type textarea "Я вижу, что вы совершили покупку в нашем магазине. Пожалуйста, позвоните им по …"
type textarea "I see that you have made this purchase from our store. Please call them [PHONE_…"
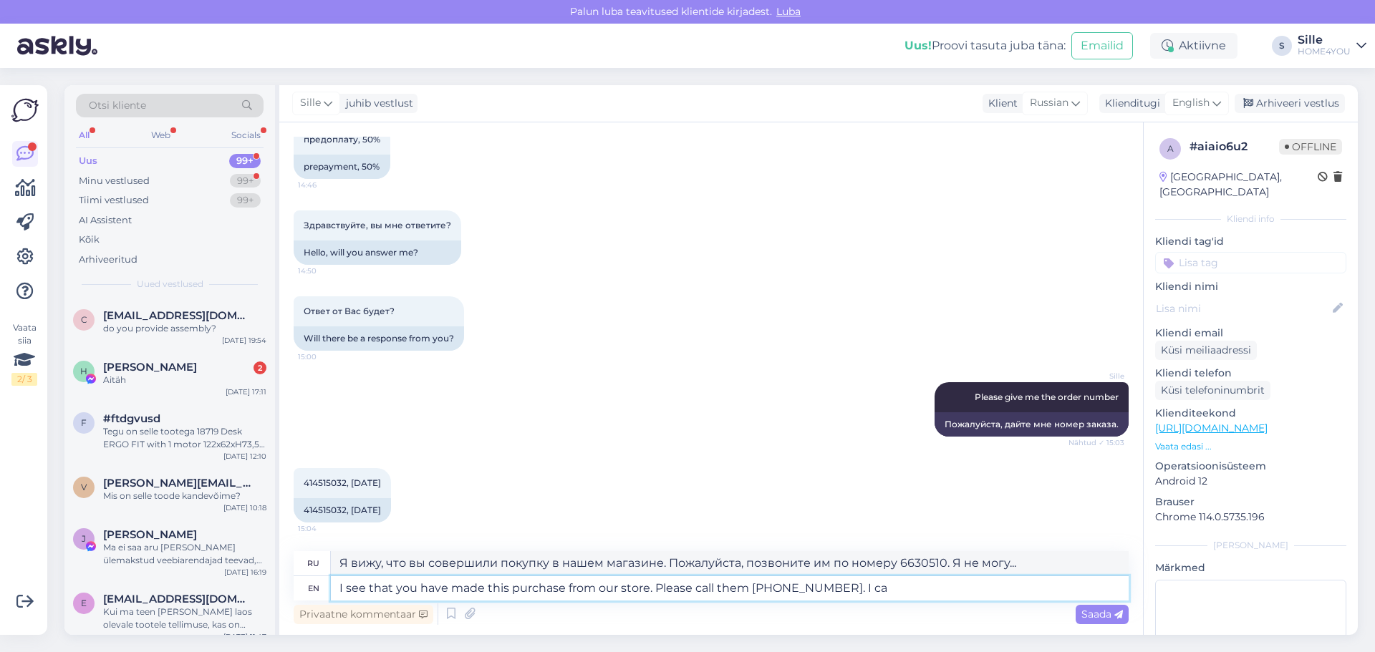
type textarea "Вижу, что вы совершили покупку в нашем магазине. Позвоните им по номеру 6630510…"
type textarea "I see that you have made this purchase from our store. Please call them [PHONE_…"
type textarea "Вижу, что вы совершили покупку в нашем магазине. Позвоните им по номеру 6630510."
type textarea "I see that you have made this purchase from our store. Please call them [PHONE_…"
type textarea "Вижу, что вы совершили покупку в нашем магазине. Позвоните, пожалуйста, по номе…"
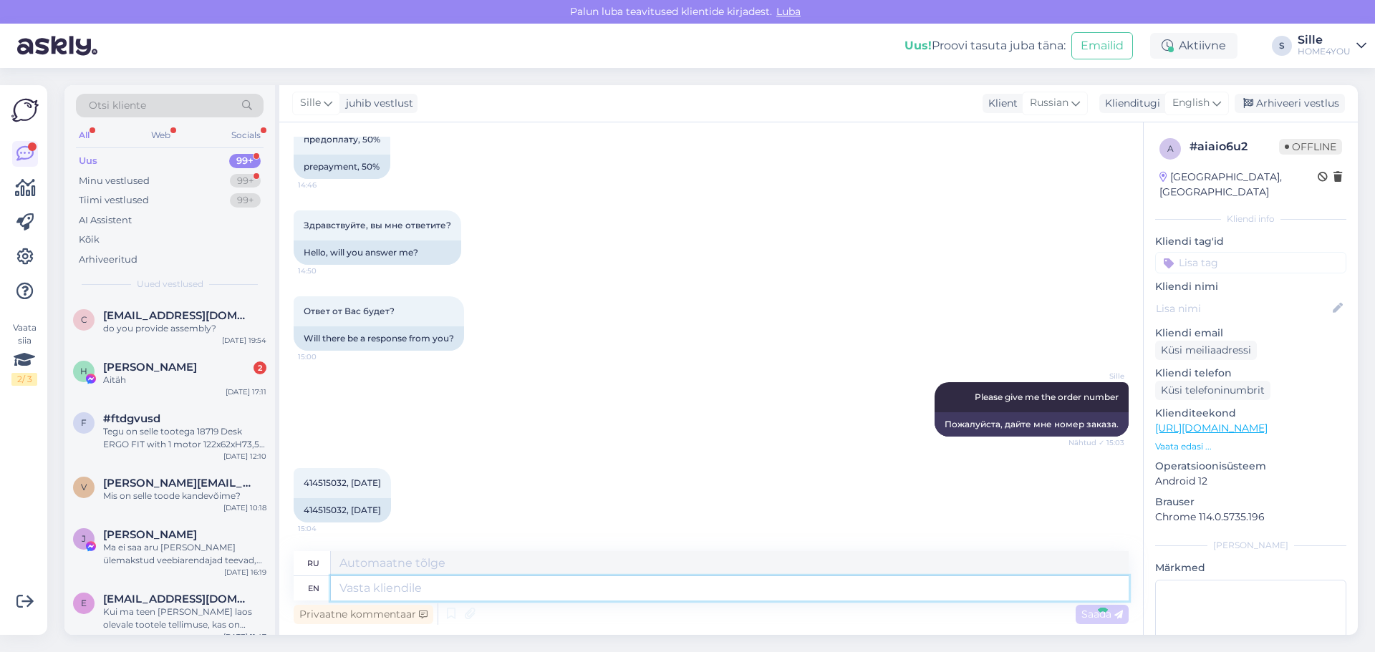
scroll to position [372, 0]
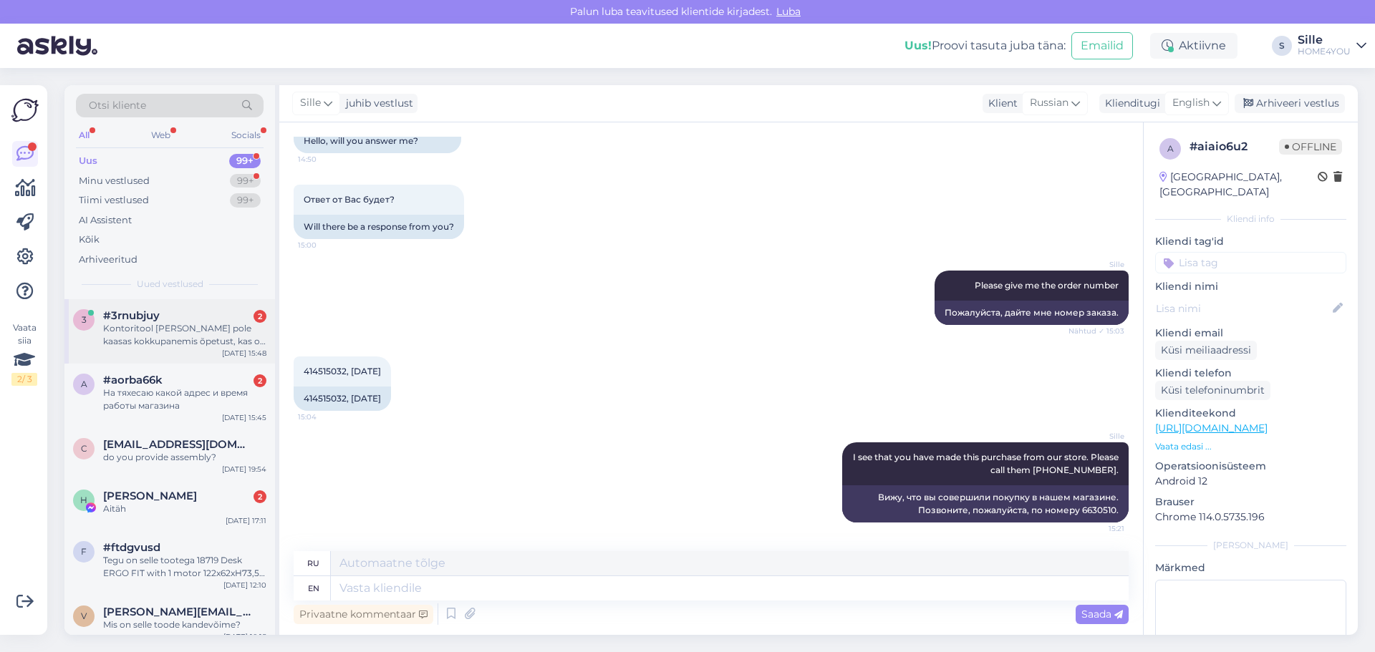
click at [170, 322] on div "Kontoritool [PERSON_NAME] pole kaasas kokkupanemis õpetust, kas on võimalik saa…" at bounding box center [184, 335] width 163 height 26
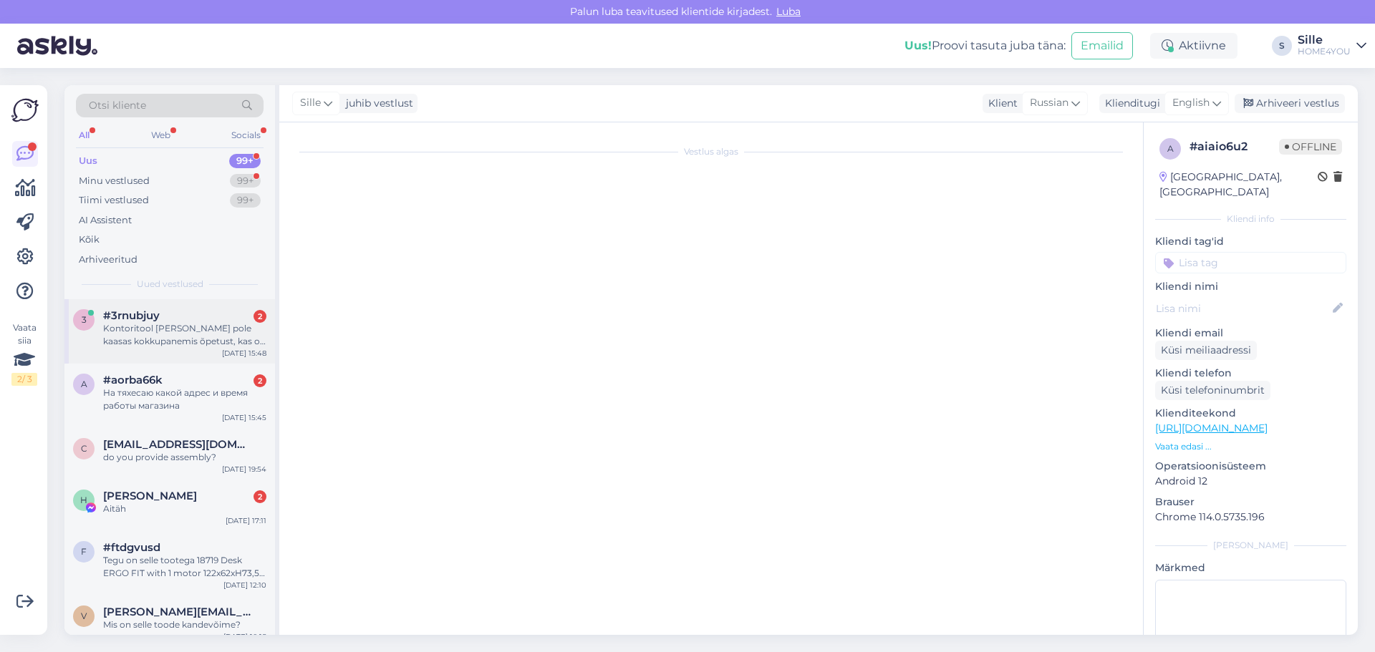
scroll to position [0, 0]
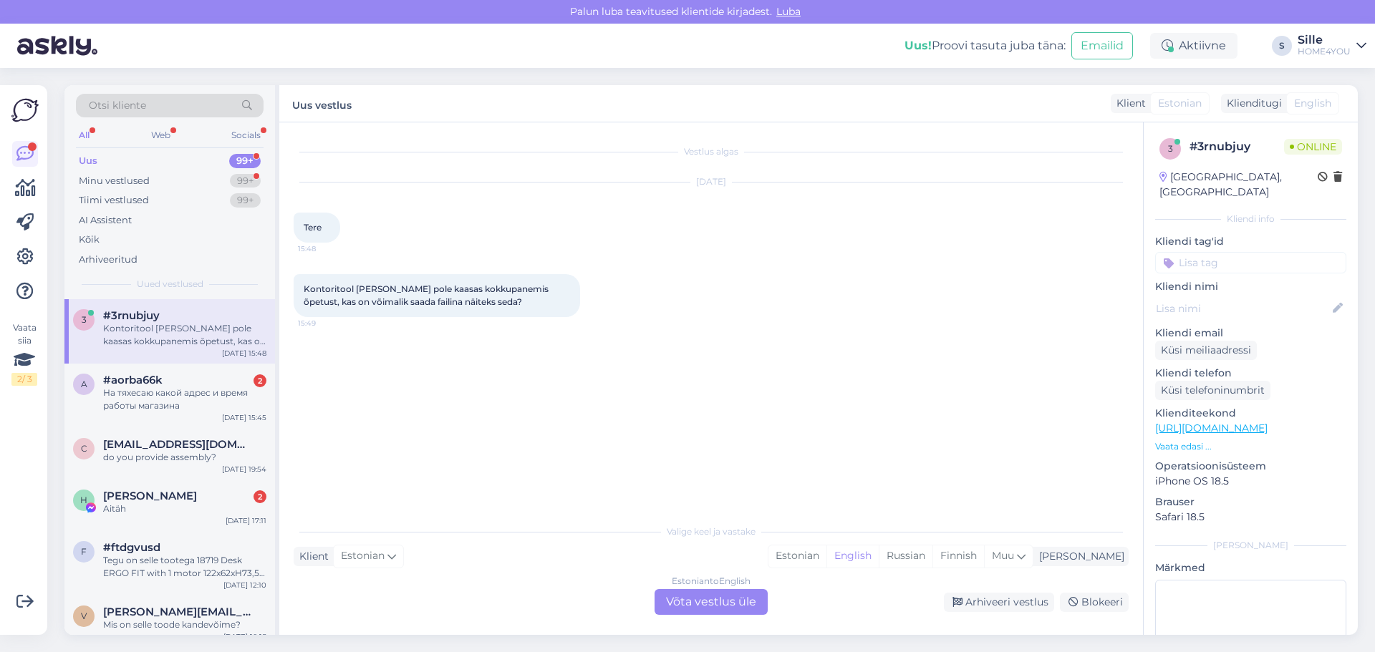
drag, startPoint x: 559, startPoint y: 460, endPoint x: 541, endPoint y: 506, distance: 48.8
click at [543, 506] on div "Vestlus algas [DATE] Tere 15:48 Kontoritool Joyl pole kaasas kokkupanemis õpetu…" at bounding box center [711, 378] width 864 height 513
click at [477, 339] on div "Vestlus algas [DATE] Tere 15:48 Kontoritool Joyl pole kaasas kokkupanemis õpetu…" at bounding box center [718, 320] width 848 height 367
click at [369, 304] on span "Kontoritool [PERSON_NAME] pole kaasas kokkupanemis õpetust, kas on võimalik saa…" at bounding box center [427, 296] width 247 height 24
click at [826, 562] on div "Estonian" at bounding box center [797, 556] width 58 height 21
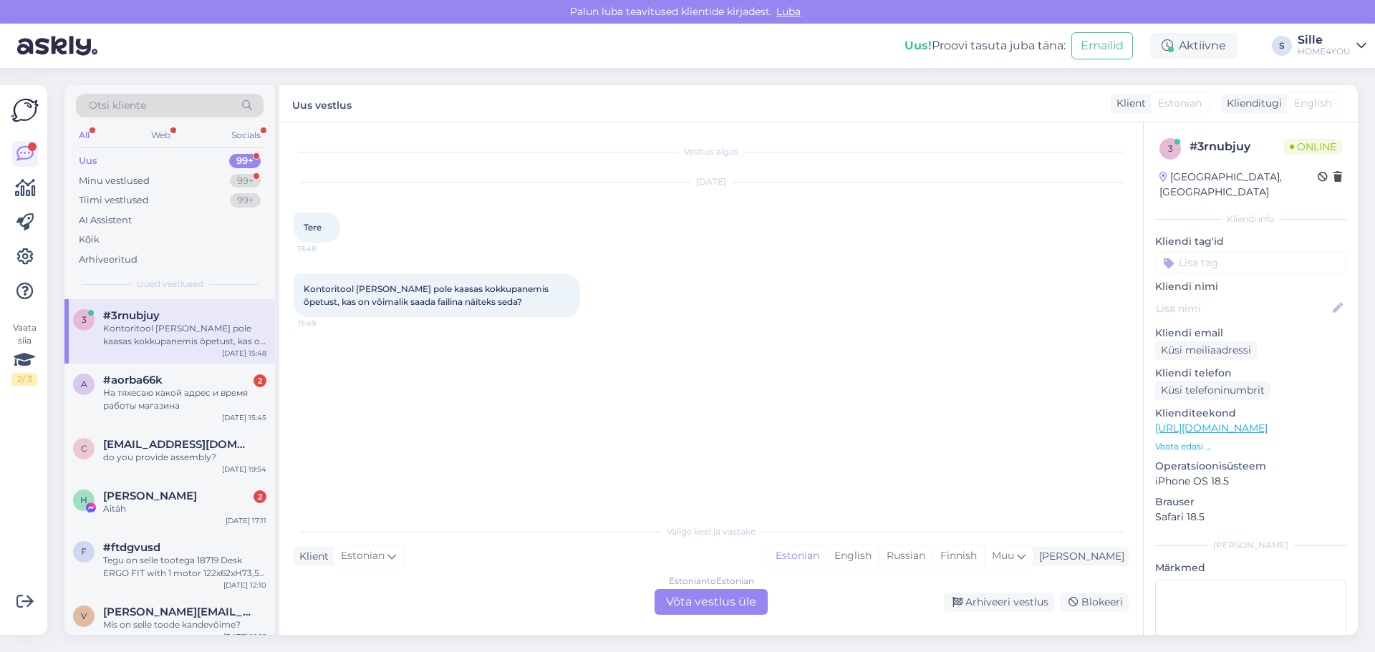
click at [734, 607] on div "Estonian to Estonian Võta vestlus üle" at bounding box center [710, 602] width 113 height 26
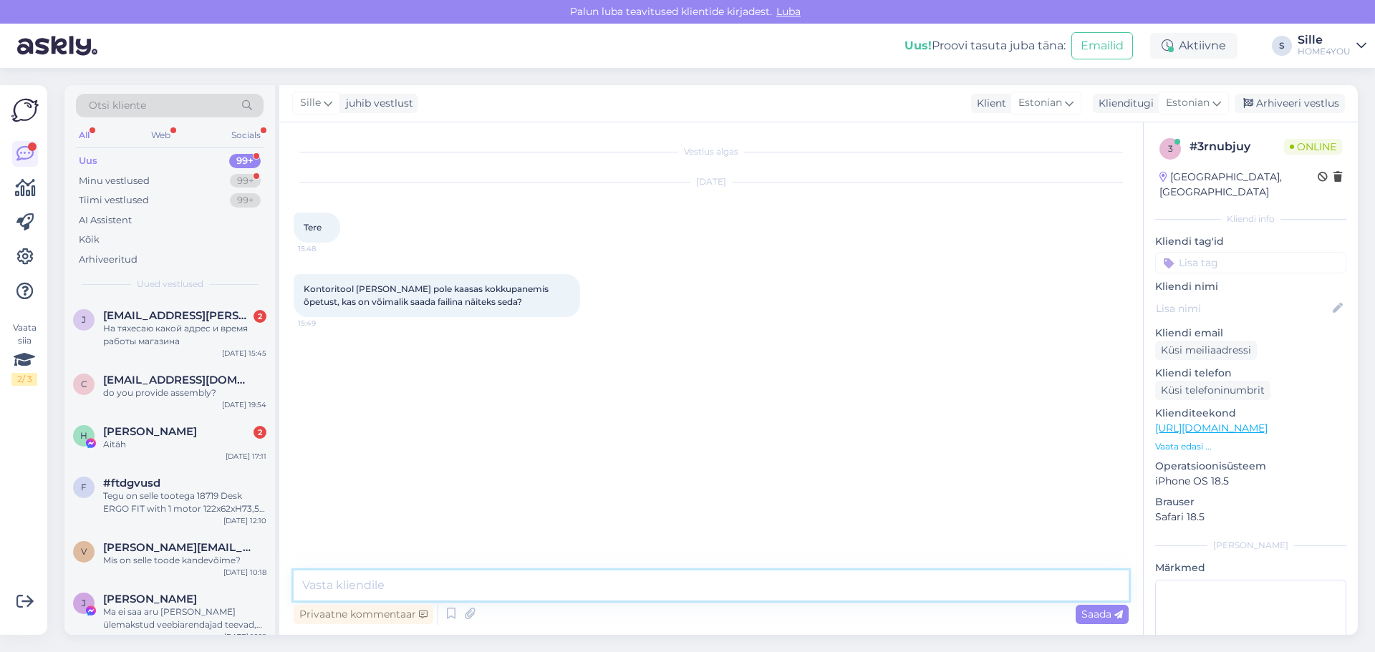
click at [421, 581] on textarea at bounding box center [711, 586] width 835 height 30
type textarea "Tere,"
click at [628, 594] on textarea "Kodulehel toote kaardil on olemas juhend mida saate" at bounding box center [711, 586] width 835 height 30
drag, startPoint x: 574, startPoint y: 602, endPoint x: 88, endPoint y: 657, distance: 488.6
click at [88, 652] on html "[PERSON_NAME] teavitused klientide kirjadest. Luba Uus! Proovi tasuta [PERSON_N…" at bounding box center [687, 326] width 1375 height 652
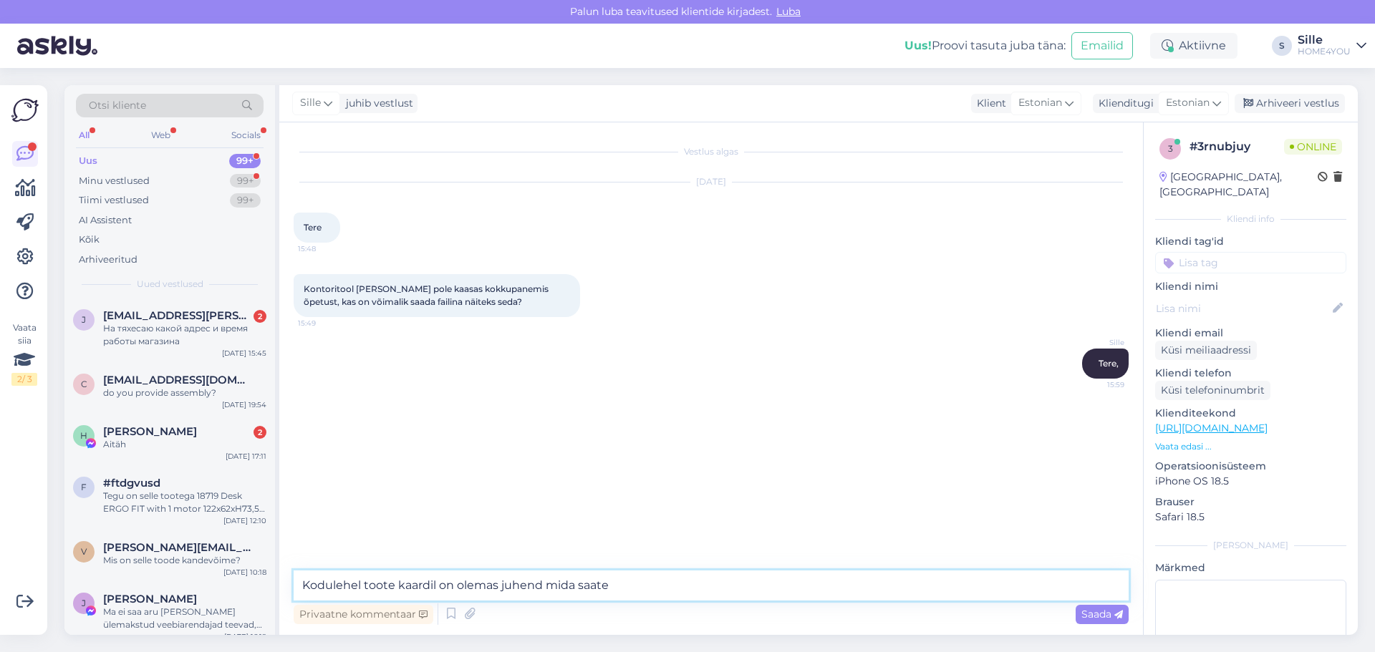
paste textarea "[URL][DOMAIN_NAME]"
type textarea "[URL][DOMAIN_NAME]"
type textarea "P"
type textarea "Palun vaadake, et kas see link avaneb"
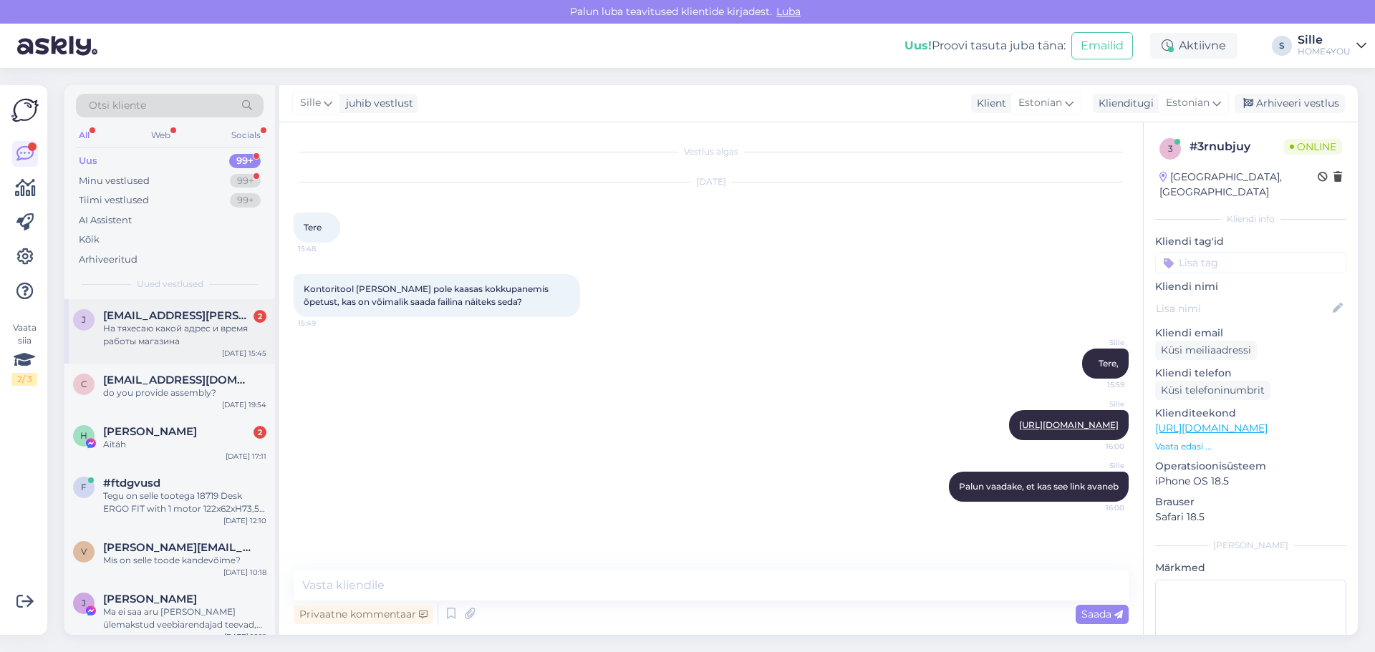
click at [192, 341] on div "На тяхесаю какой адрес и время работы магазина" at bounding box center [184, 335] width 163 height 26
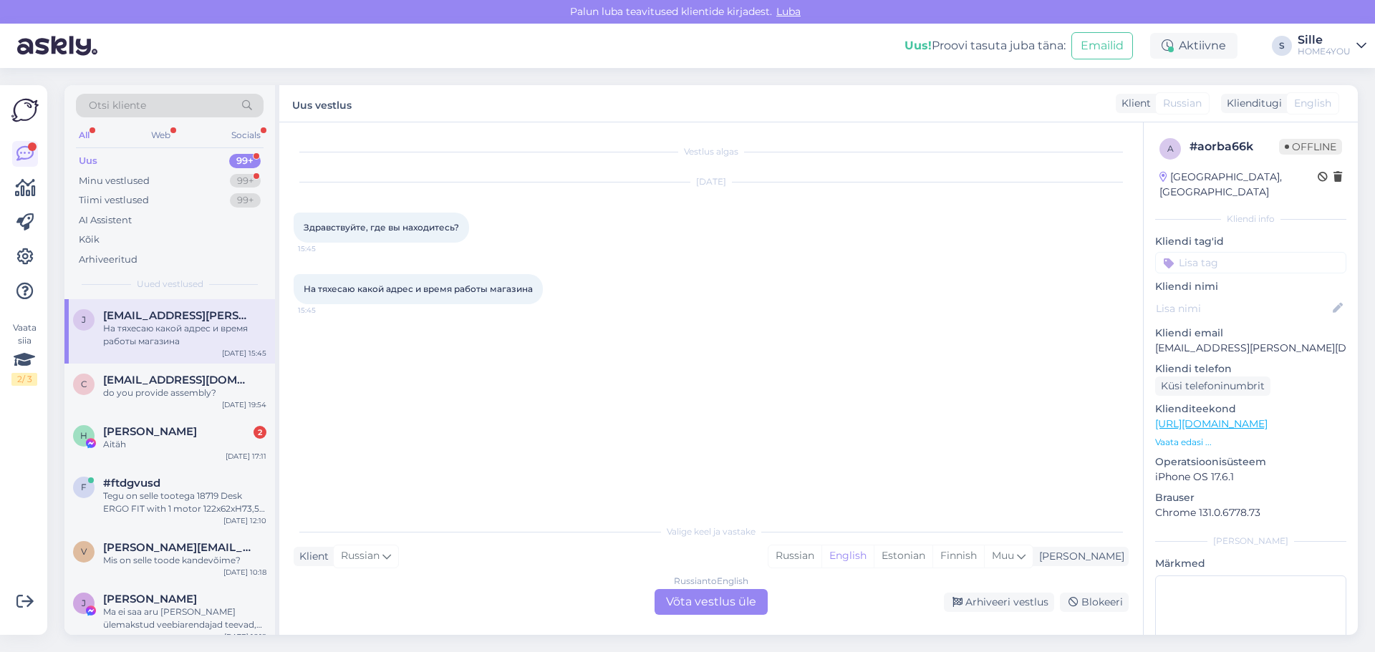
click at [685, 613] on div "Russian to English Võta vestlus üle" at bounding box center [710, 602] width 113 height 26
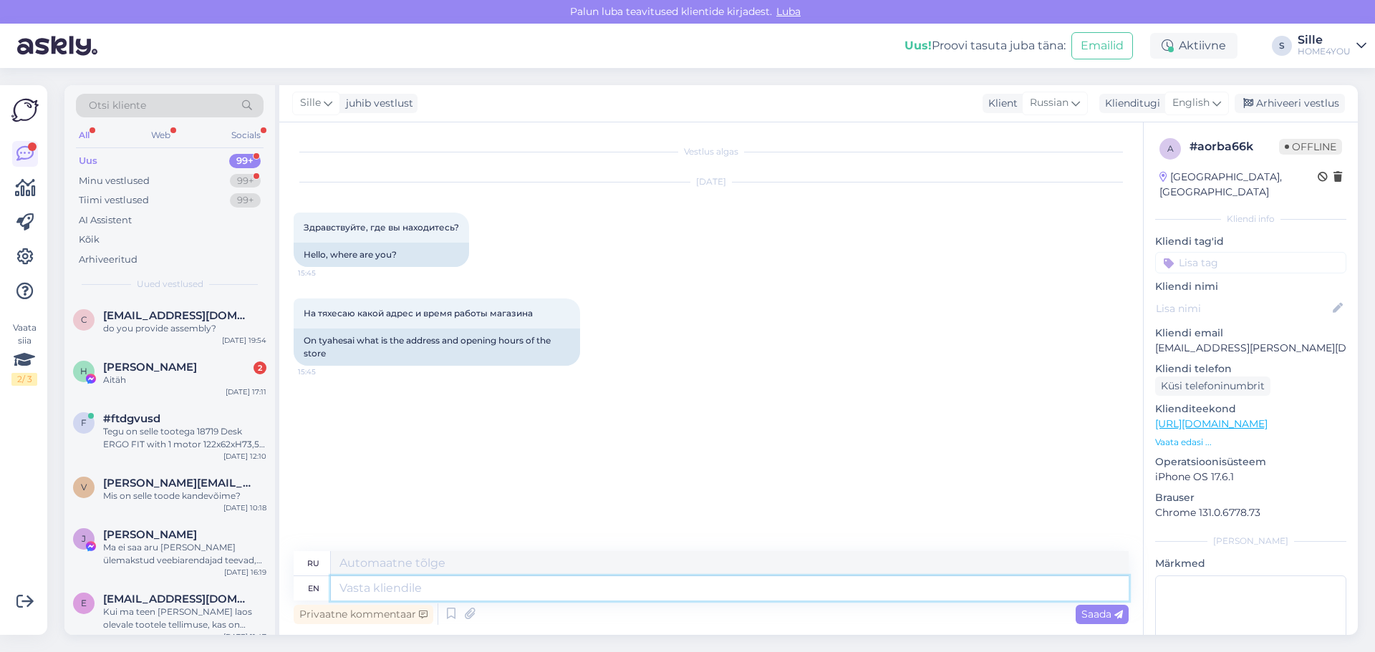
click at [406, 594] on textarea at bounding box center [730, 588] width 798 height 24
type textarea "Hello,"
type textarea "Привет,"
type textarea "Hello, our"
type textarea "Привет, наш"
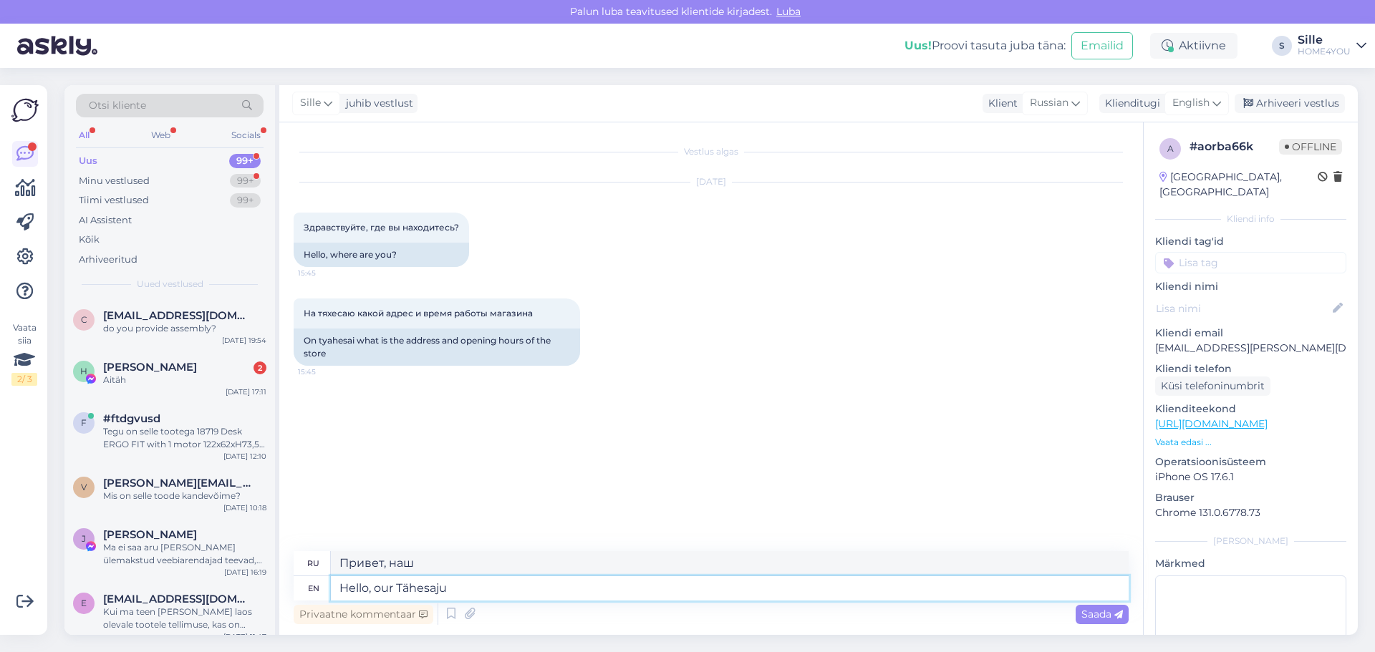
type textarea "Hello, our Tähesaju"
type textarea "Привет, наш Тяхесаджу"
type textarea "Hello, our Tähesaju kauplus"
type textarea "Hello, our Tähesaju kauplus is"
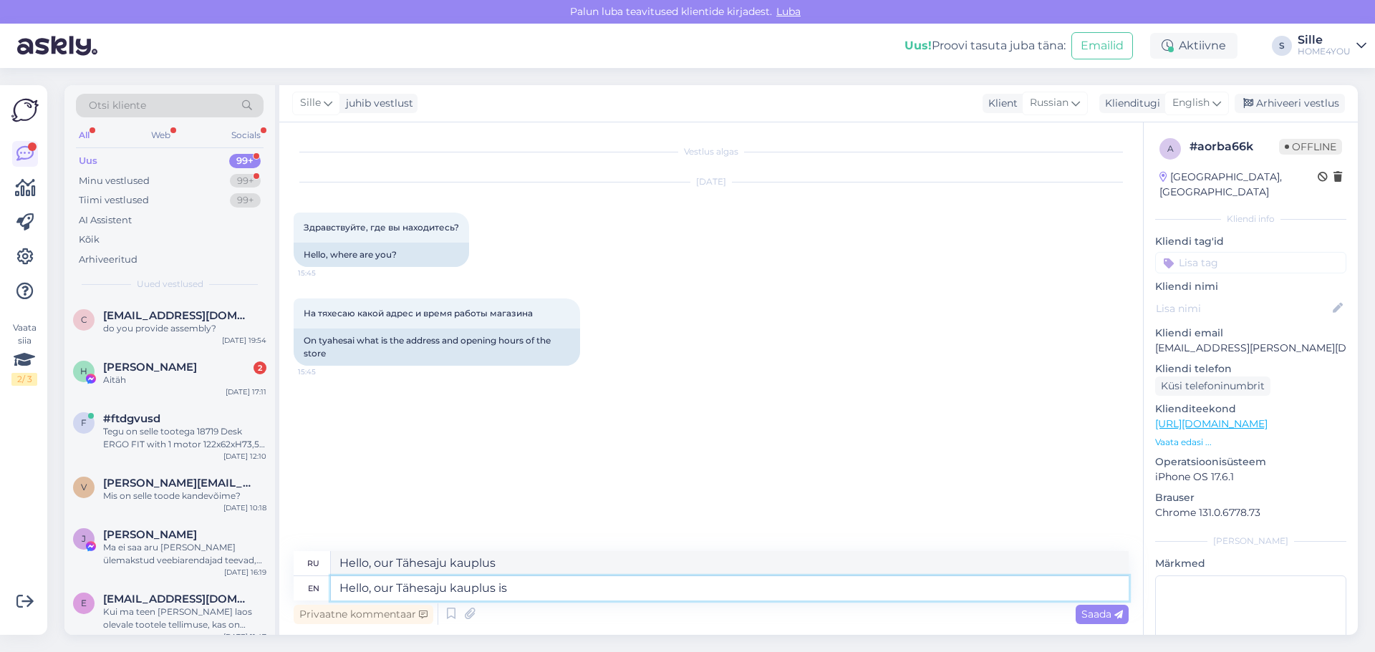
type textarea "Здравствуйте, наш Tähesaju kauplus"
type textarea "Hello, our Tähesaju kauplus"
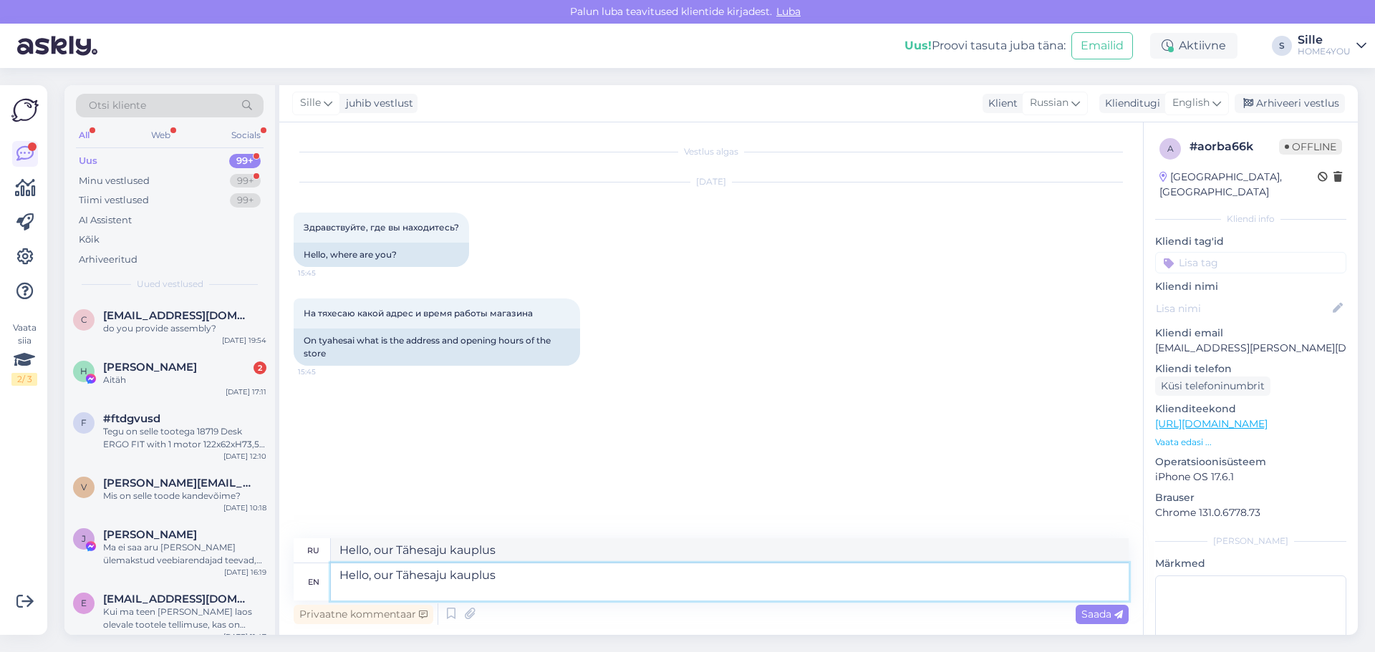
paste textarea "E-L 10-20 | P 10-18 20.08 10-18 [STREET_ADDRESS][PERSON_NAME]"
type textarea "Hello, our Tähesaju kauplus E-L 10-20 | P 10-18 20.08 10-18 [STREET_ADDRESS][PE…"
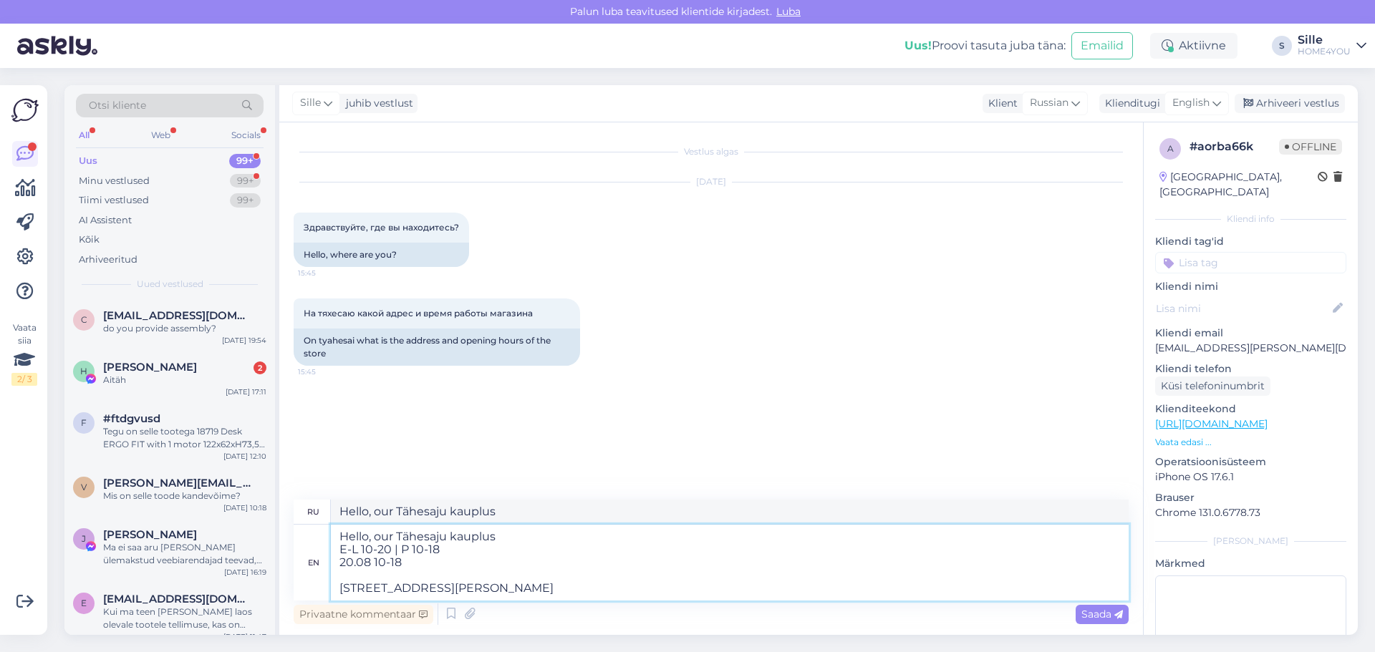
type textarea "Привет, наш Tähesaju kauplus EL 10-20 | P 10-18 20.08 10-18 [STREET_ADDRESS][PE…"
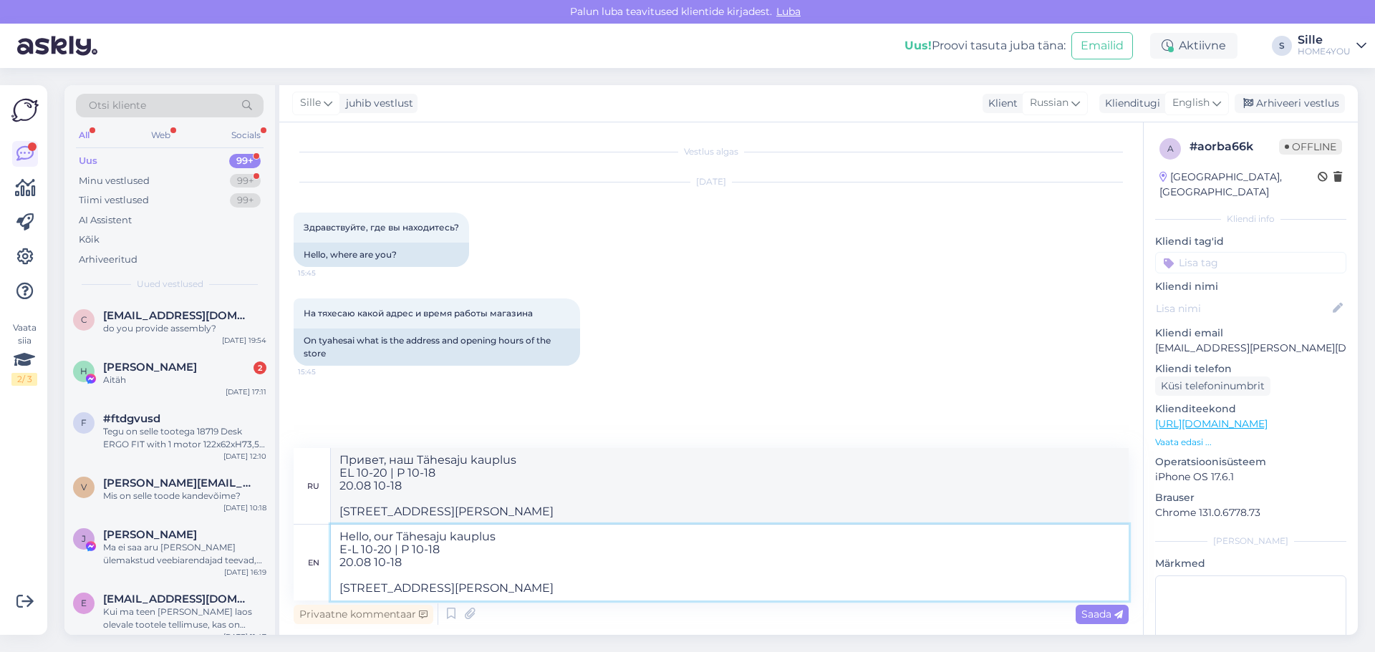
click at [512, 538] on textarea "Hello, our Tähesaju kauplus E-L 10-20 | P 10-18 20.08 10-18 [STREET_ADDRESS][PE…" at bounding box center [730, 563] width 798 height 76
type textarea "Hello, our Tähesaju store opening hu E-L 10-20 | P 10-18 20.08 10-18 [STREET_AD…"
type textarea "Здравствуйте, открытие нашего магазина Tähesaju в EL 10-20 | P 10-18 20.08 10-1…"
type textarea "Hello, our Tähesaju store opening hours and E-L 10-20 | P 10-18 20.08 10-18 [ST…"
type textarea "Здравствуйте, часы работы нашего магазина Tähesaju и EL 10-20 | P 10-18 20.08 1…"
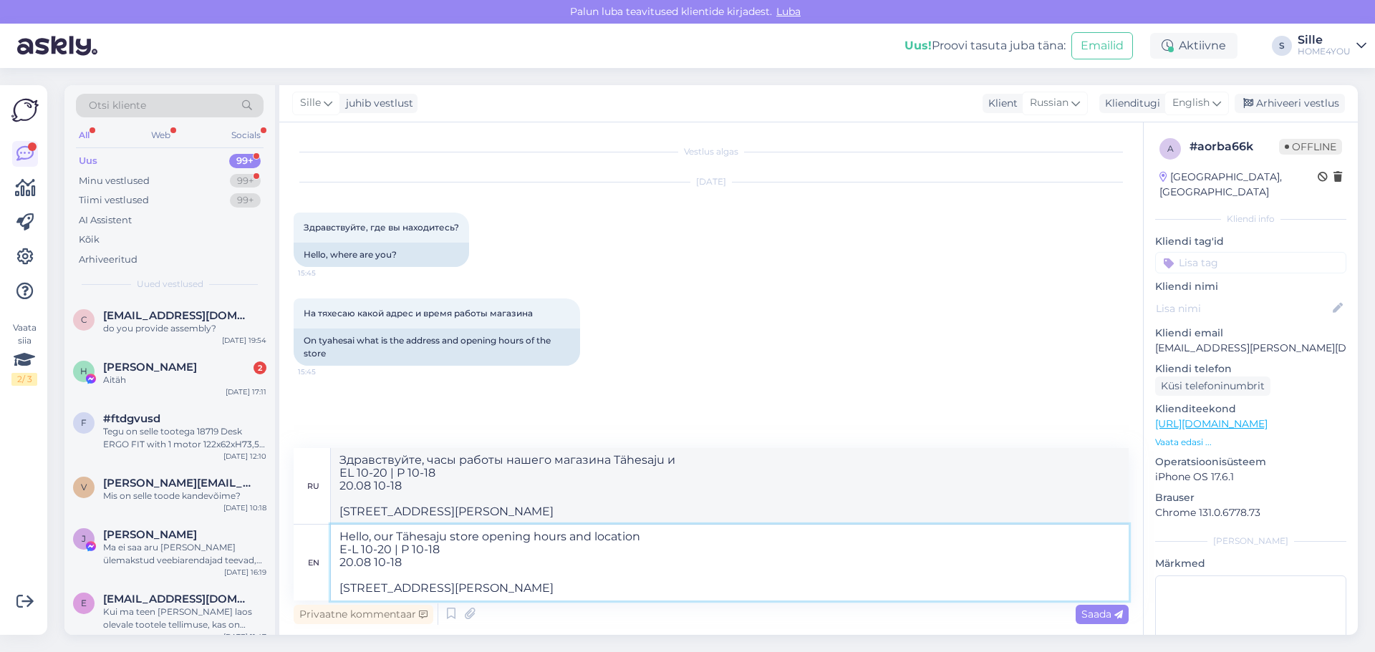
type textarea "Hello, our Tähesaju store opening hours and location. E-L 10-20 | P 10-18 20.08…"
type textarea "Здравствуйте, часы работы и местонахождение нашего магазина Tähesaju. ЕЛ 10-20 …"
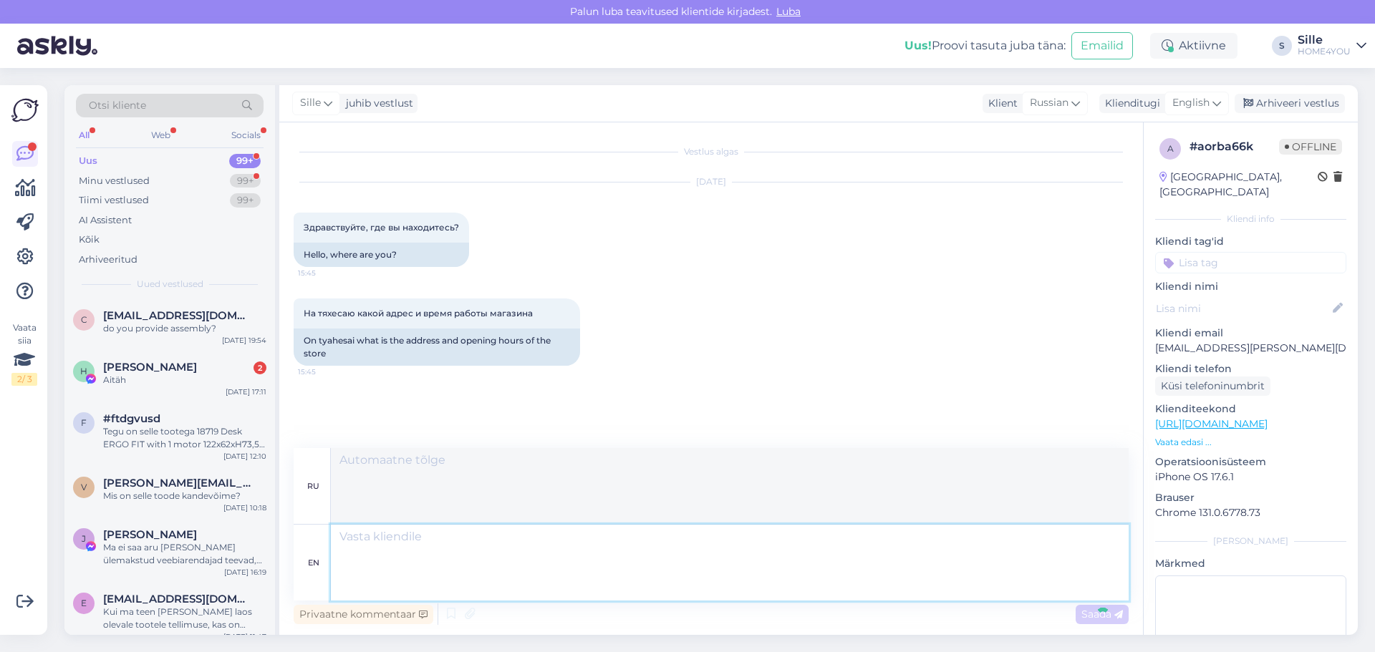
scroll to position [71, 0]
